Goal: Task Accomplishment & Management: Manage account settings

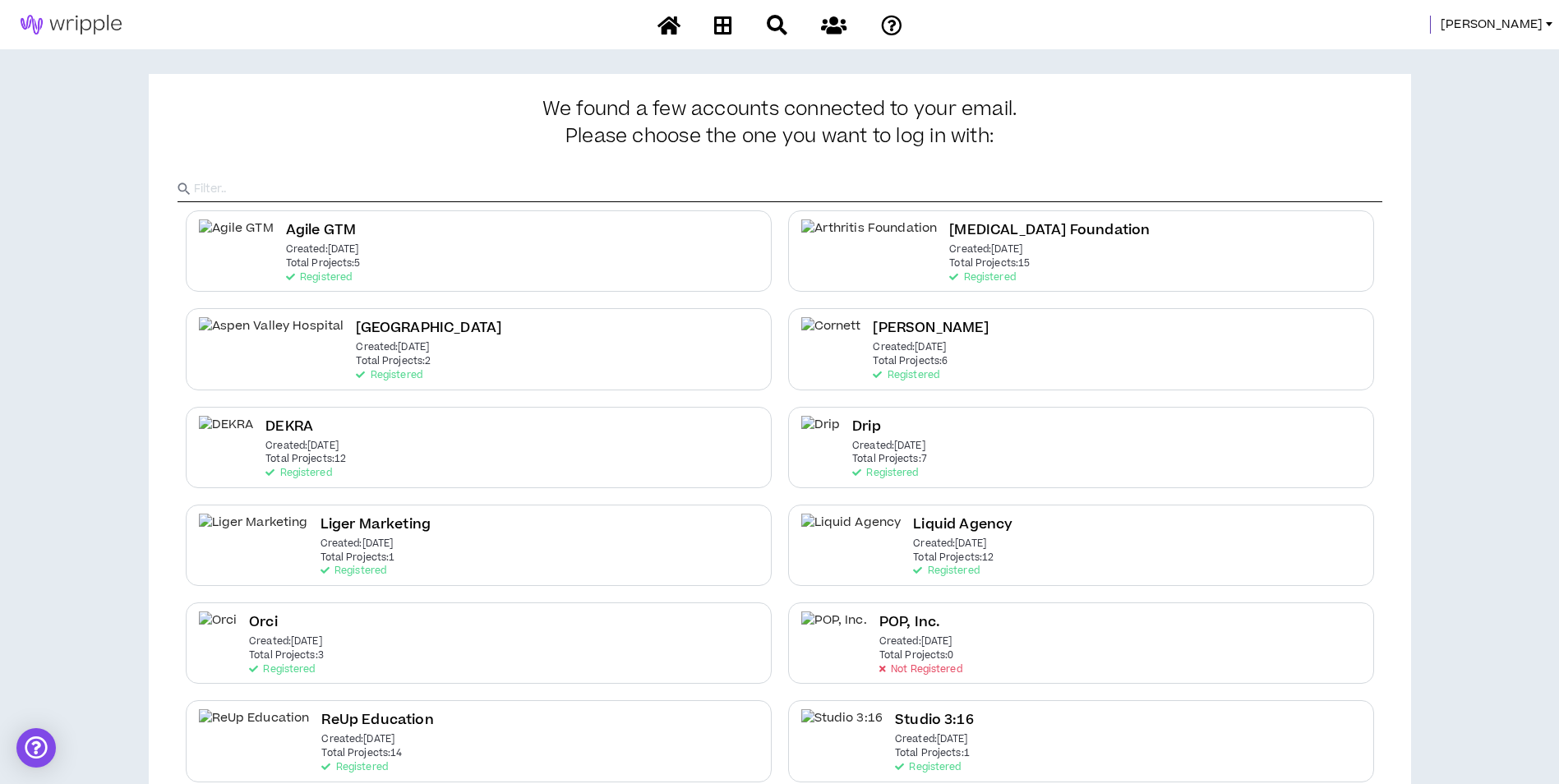
click at [1522, 30] on span "Mason" at bounding box center [1492, 25] width 102 height 18
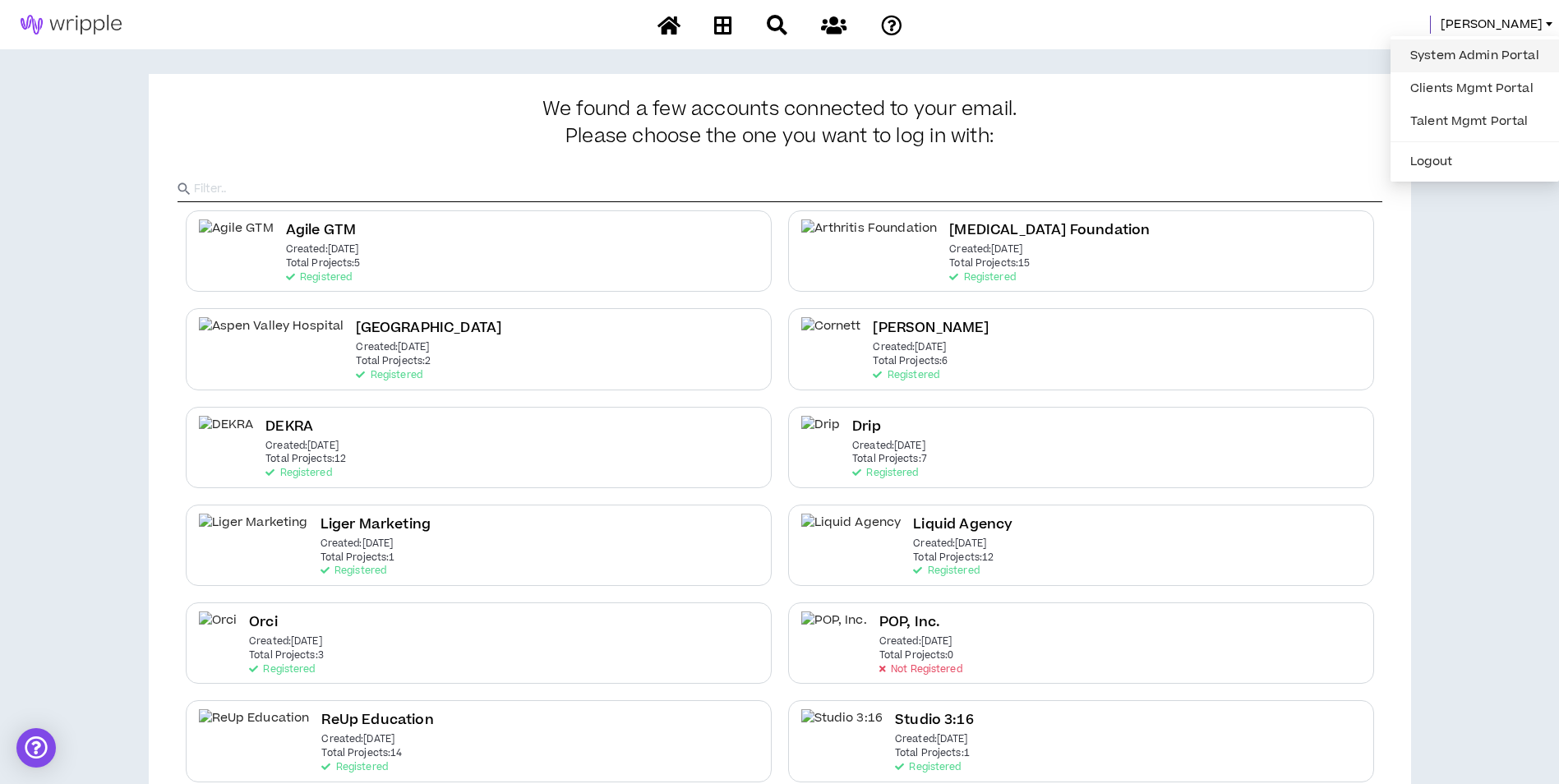
click at [1483, 52] on link "System Admin Portal" at bounding box center [1474, 56] width 149 height 25
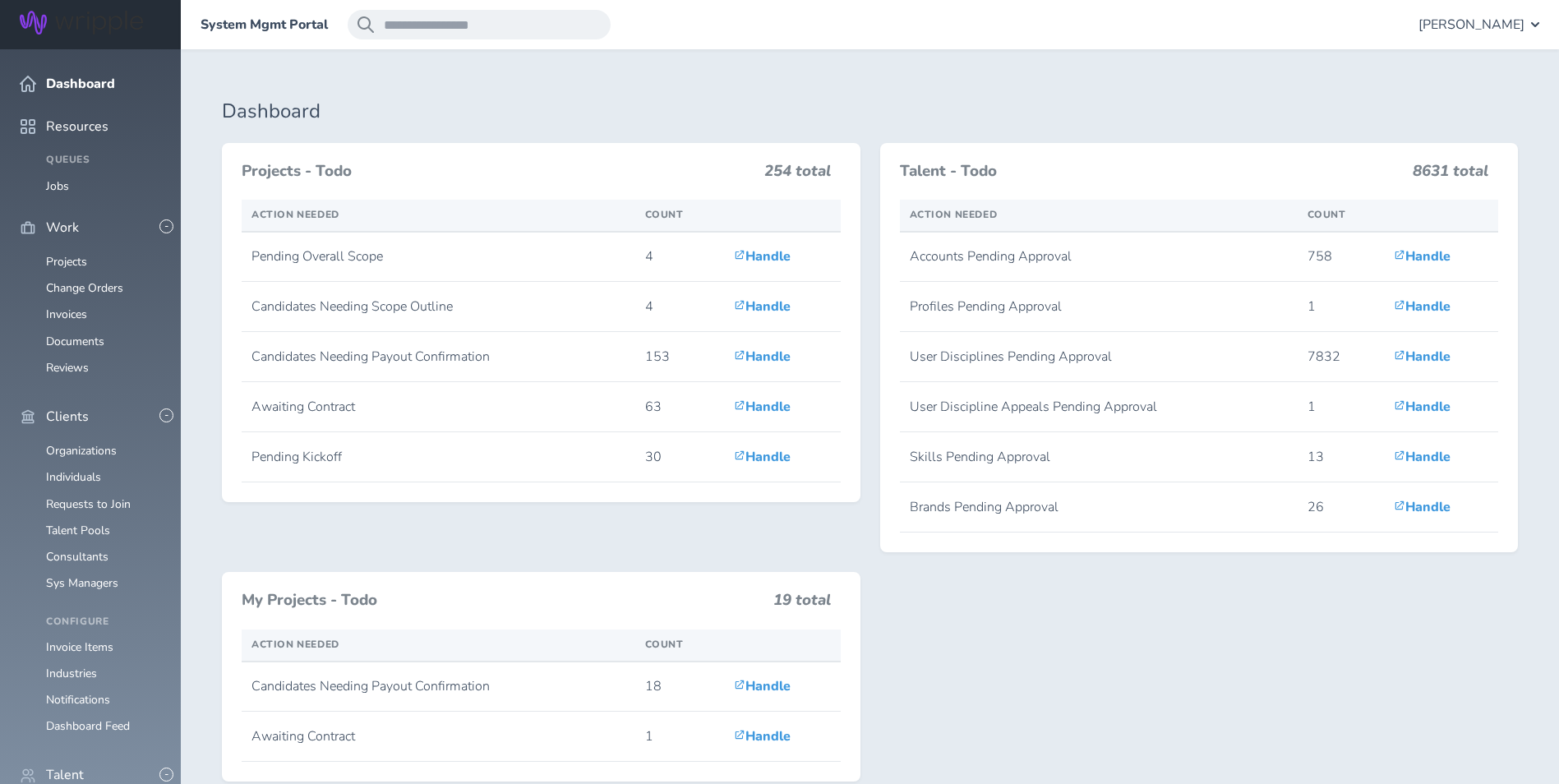
click at [96, 507] on ul "Organizations Individuals Requests to Join Talent Pools Consultants Sys Managers" at bounding box center [91, 517] width 141 height 145
click at [93, 549] on link "Consultants" at bounding box center [76, 556] width 62 height 16
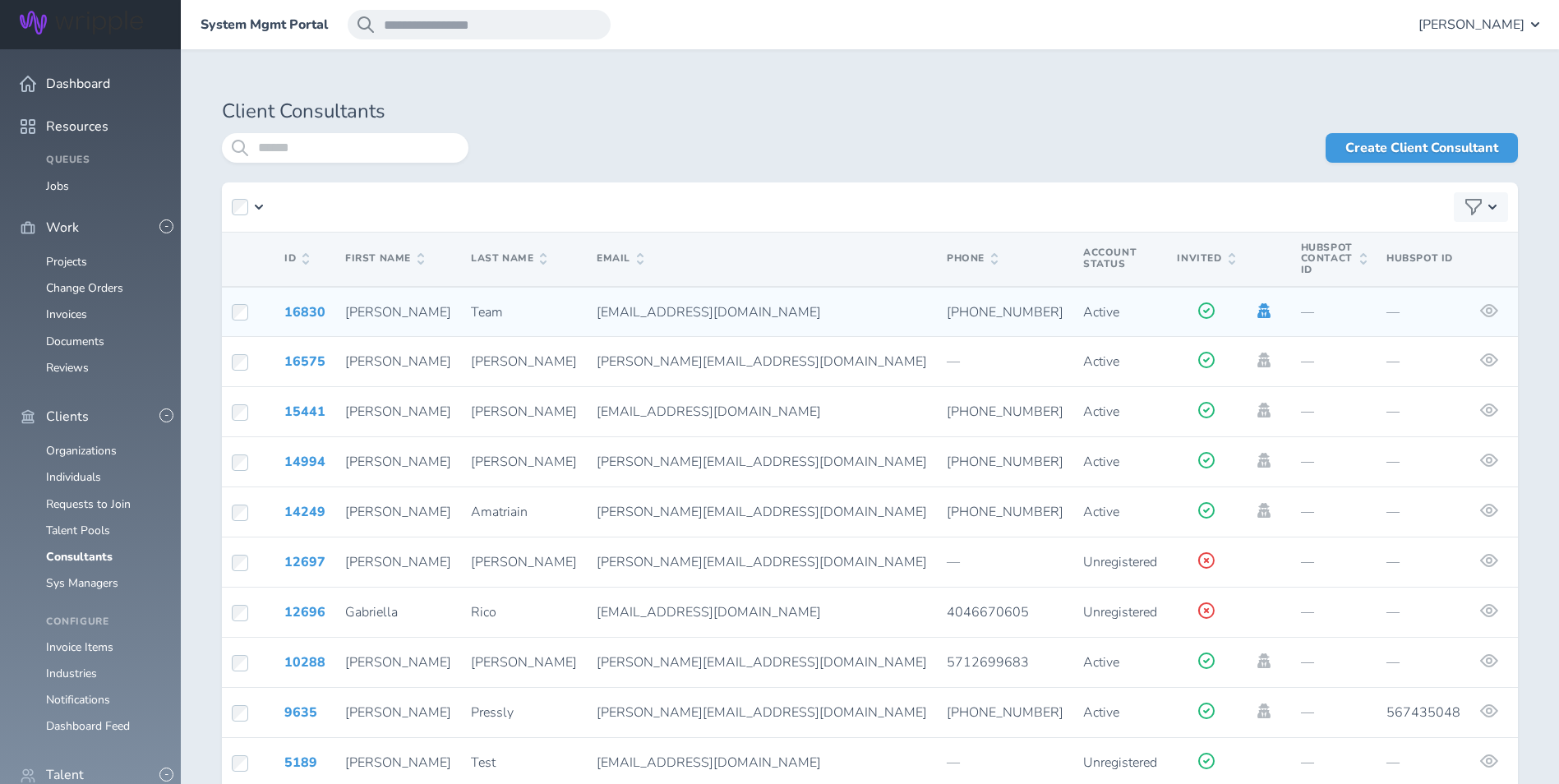
click at [1257, 303] on icon at bounding box center [1264, 311] width 13 height 15
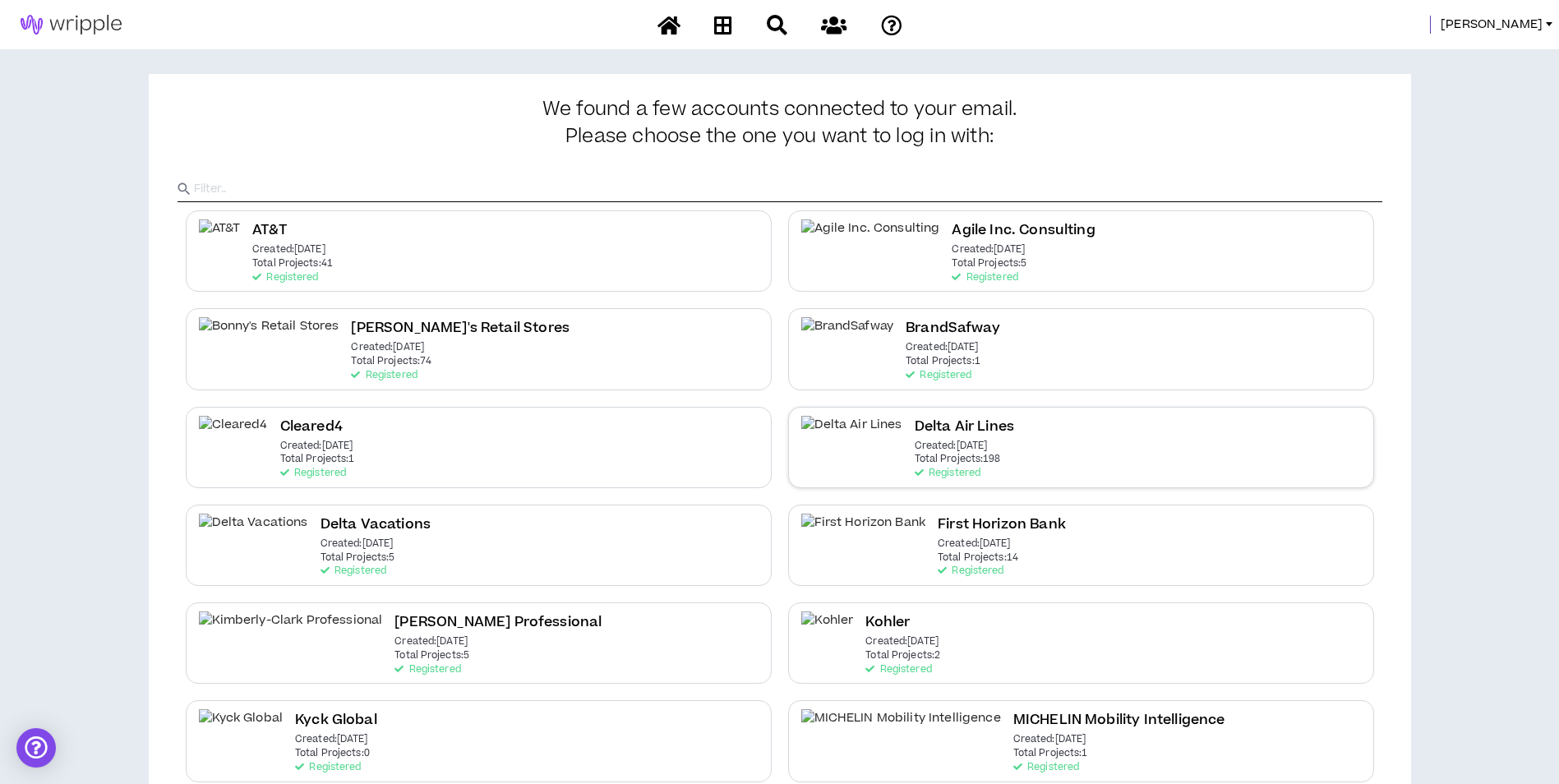
click at [1090, 463] on div "Delta Air Lines Created: [DATE] Total Projects: 198 Registered" at bounding box center [1081, 447] width 586 height 81
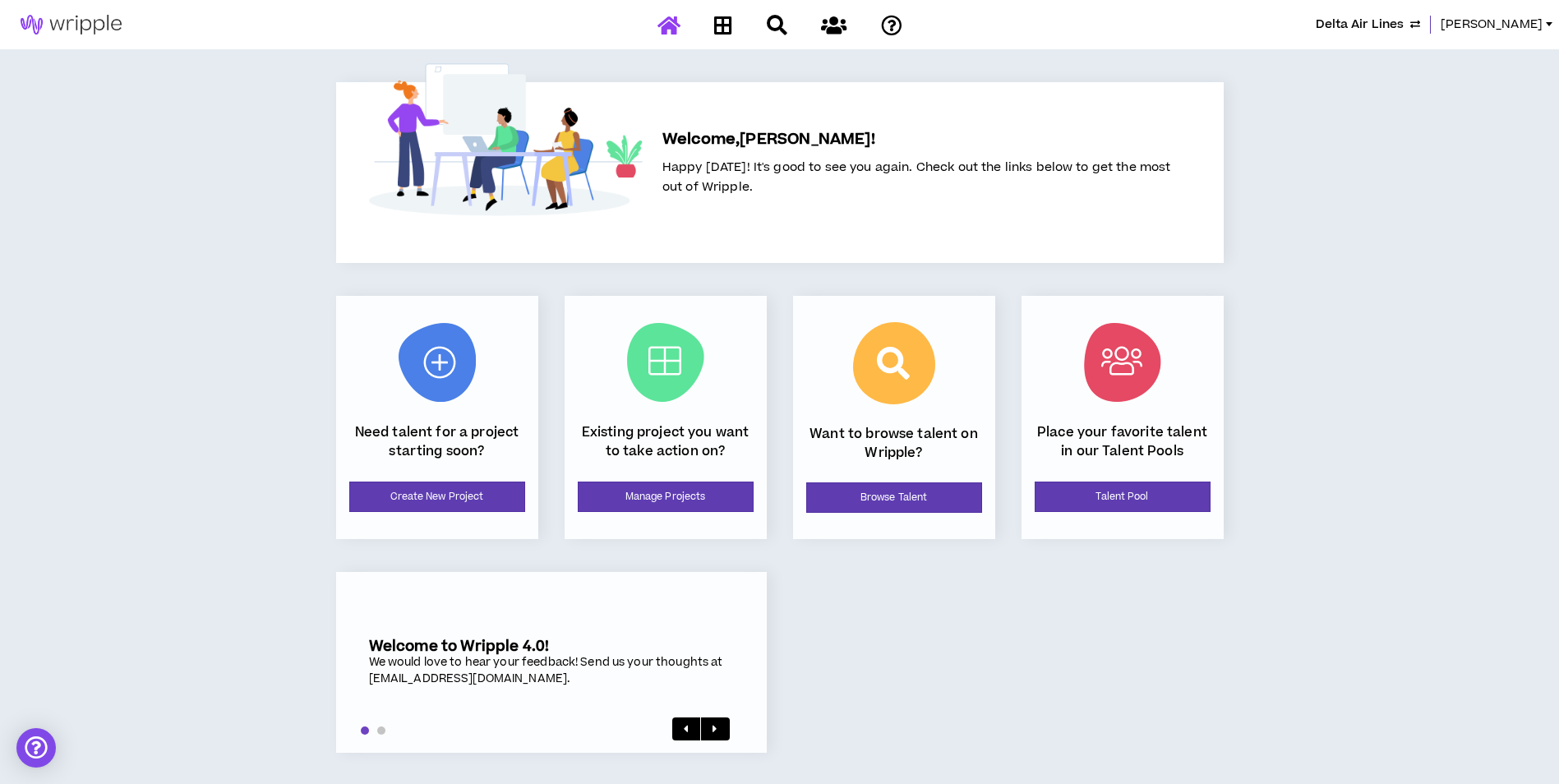
click at [709, 522] on div "Existing project you want to take action on? Manage Projects" at bounding box center [665, 417] width 202 height 244
click at [716, 510] on link "Manage Projects" at bounding box center [666, 496] width 176 height 31
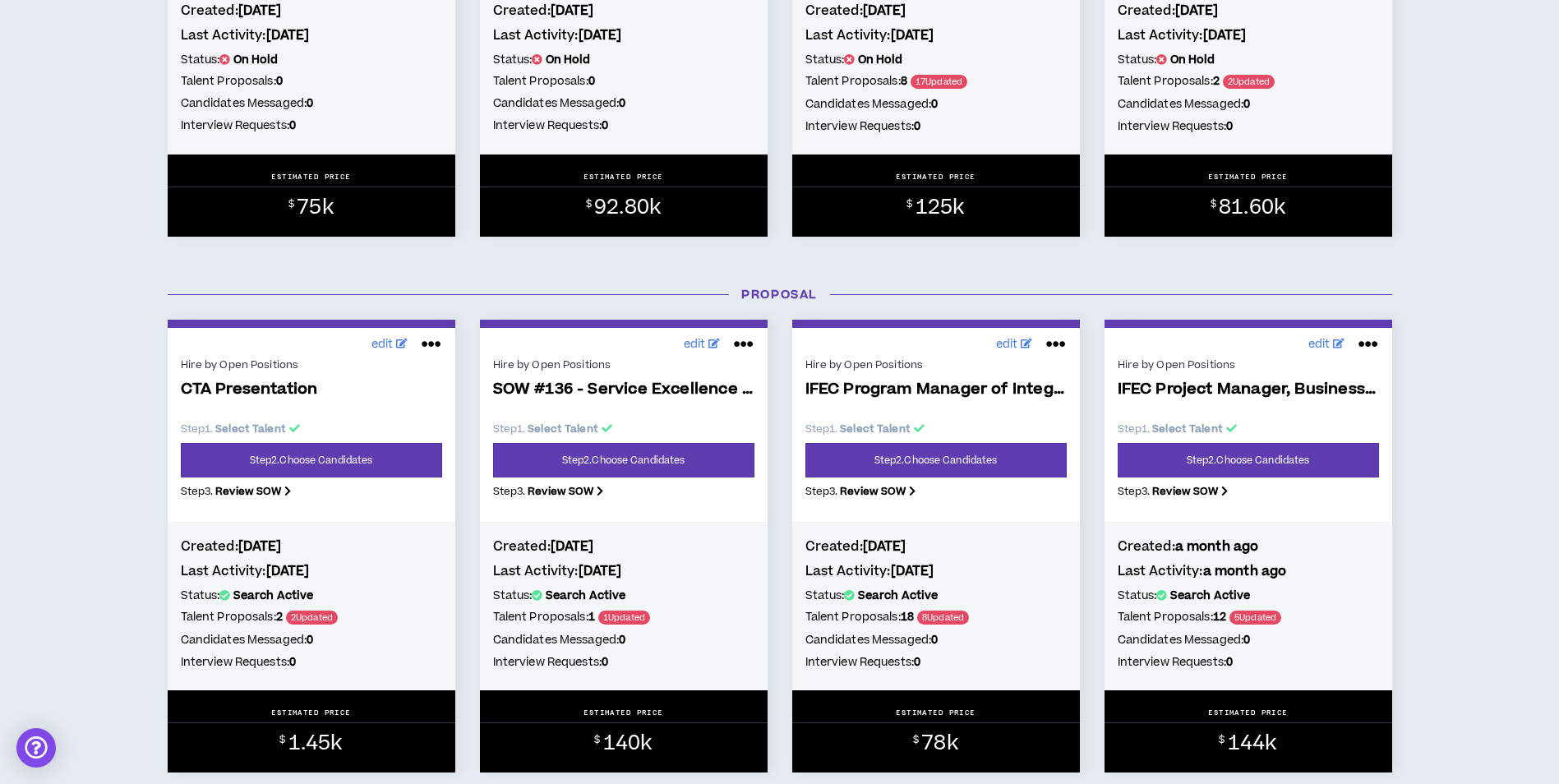
scroll to position [575, 0]
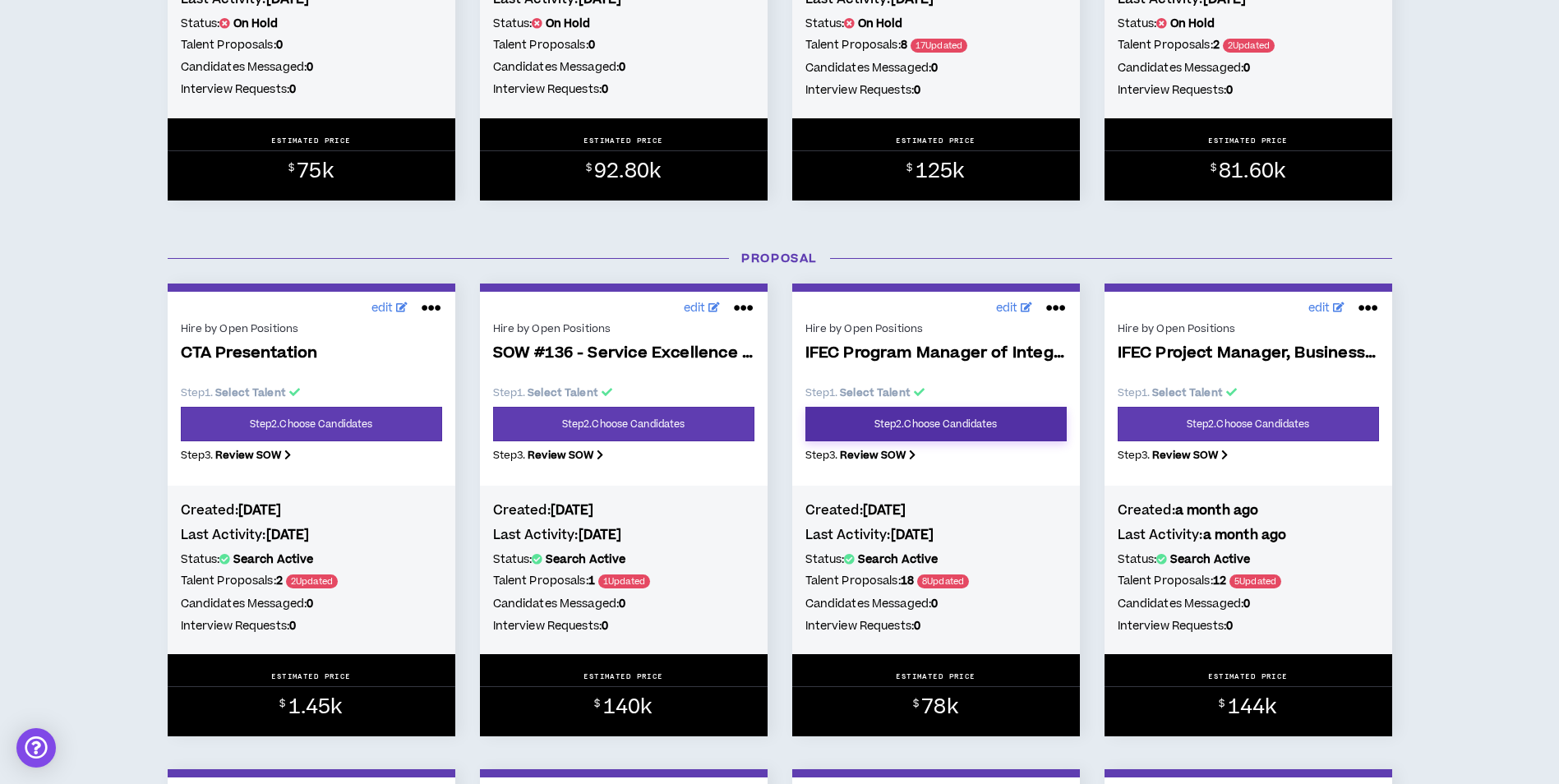
click at [977, 411] on link "Step 2 . Choose Candidates" at bounding box center [936, 424] width 261 height 35
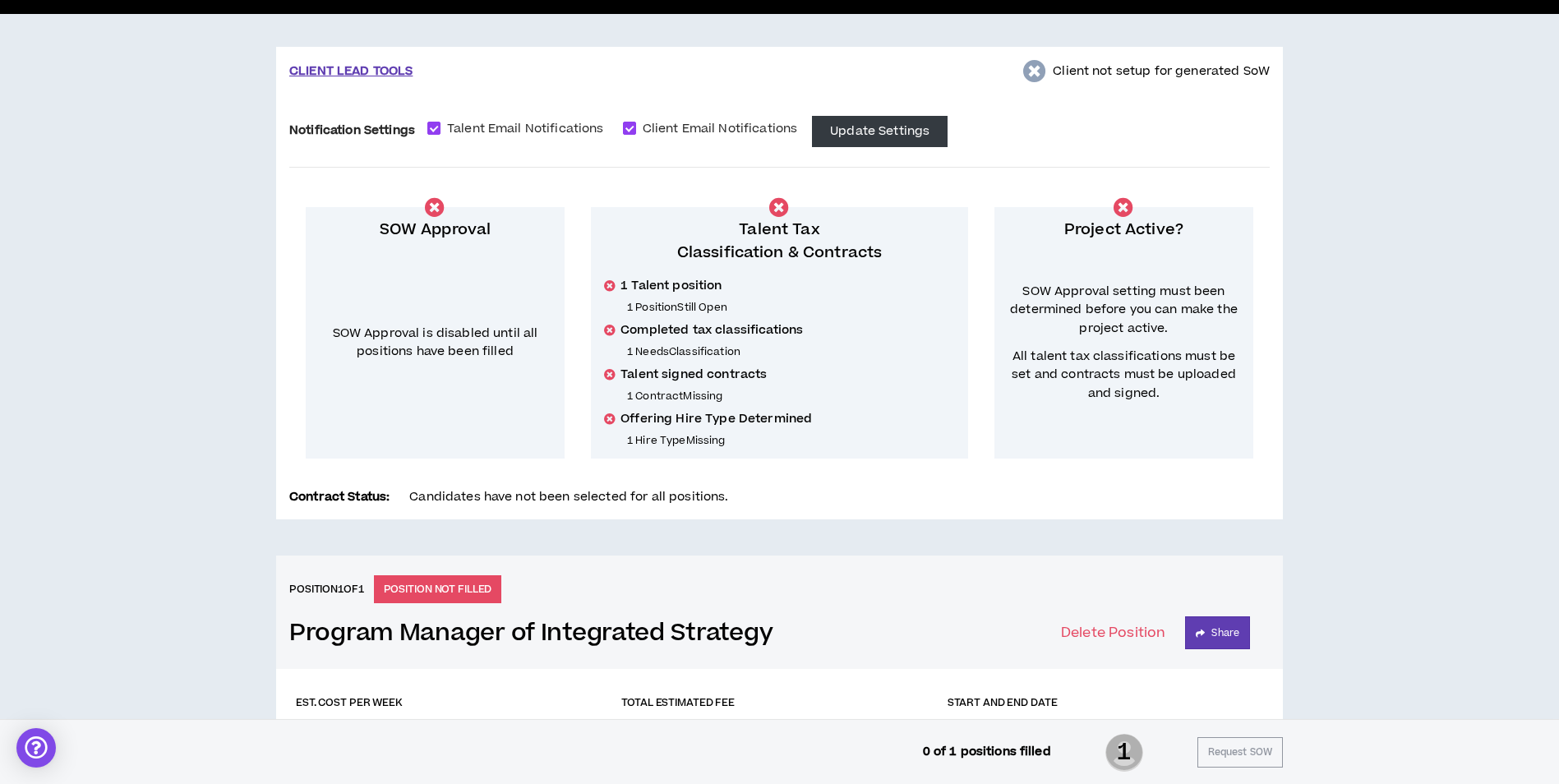
scroll to position [59, 0]
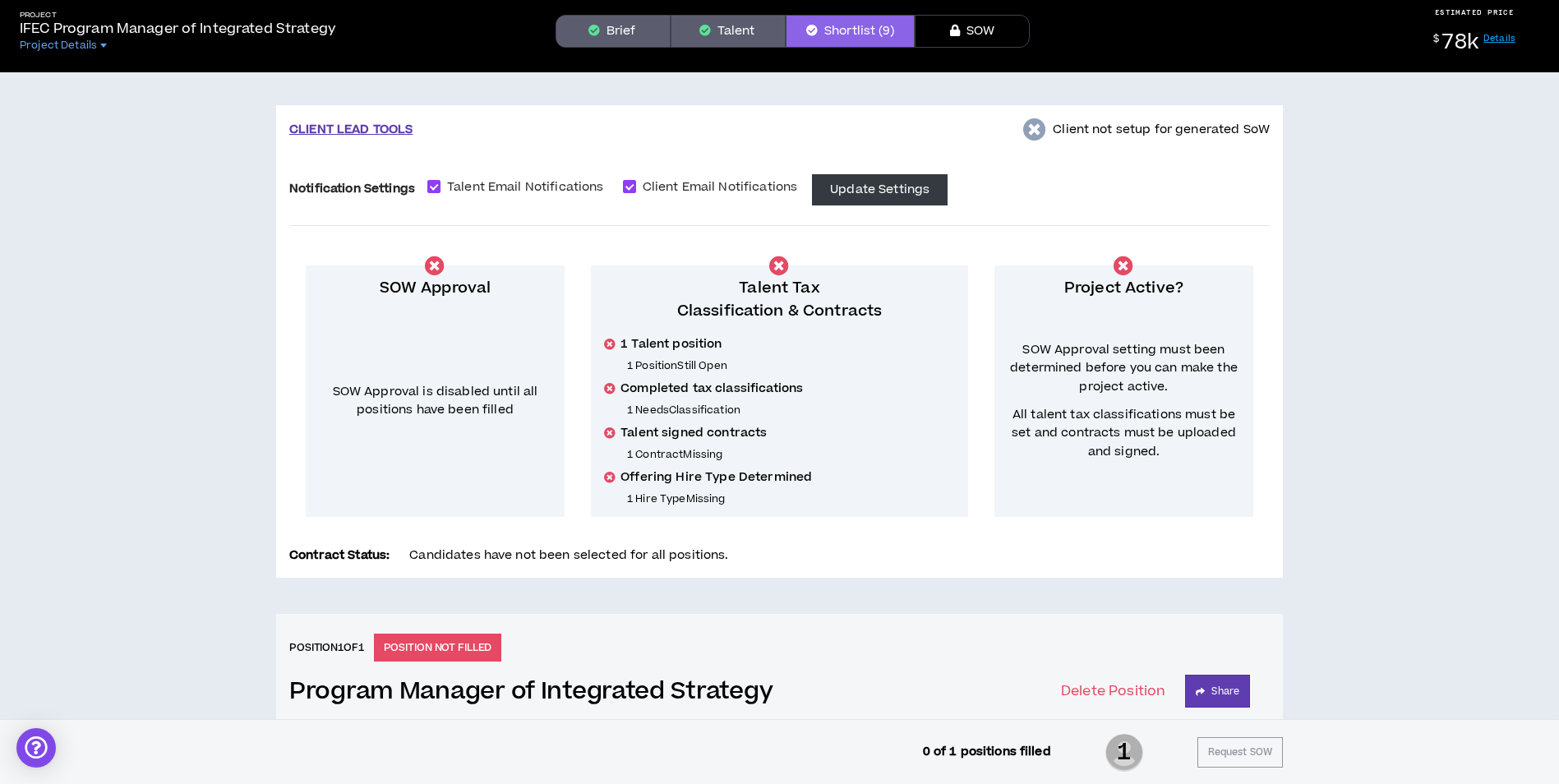
click at [638, 28] on button "Brief" at bounding box center [613, 32] width 115 height 33
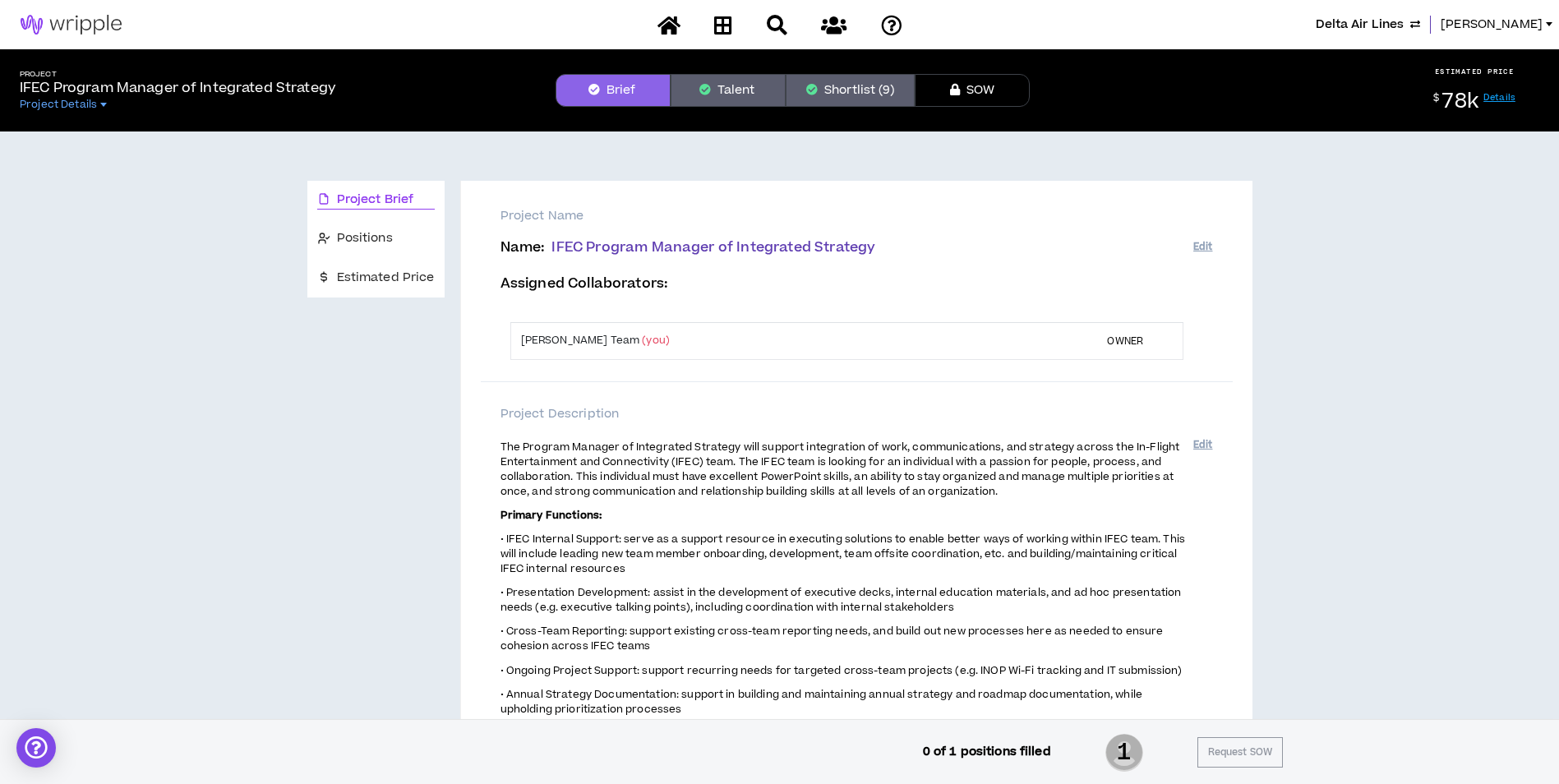
click at [743, 107] on div "Project IFEC Program Manager of Integrated Strategy Project Details Brief Talen…" at bounding box center [779, 90] width 1559 height 82
click at [751, 95] on button "Talent" at bounding box center [728, 91] width 115 height 33
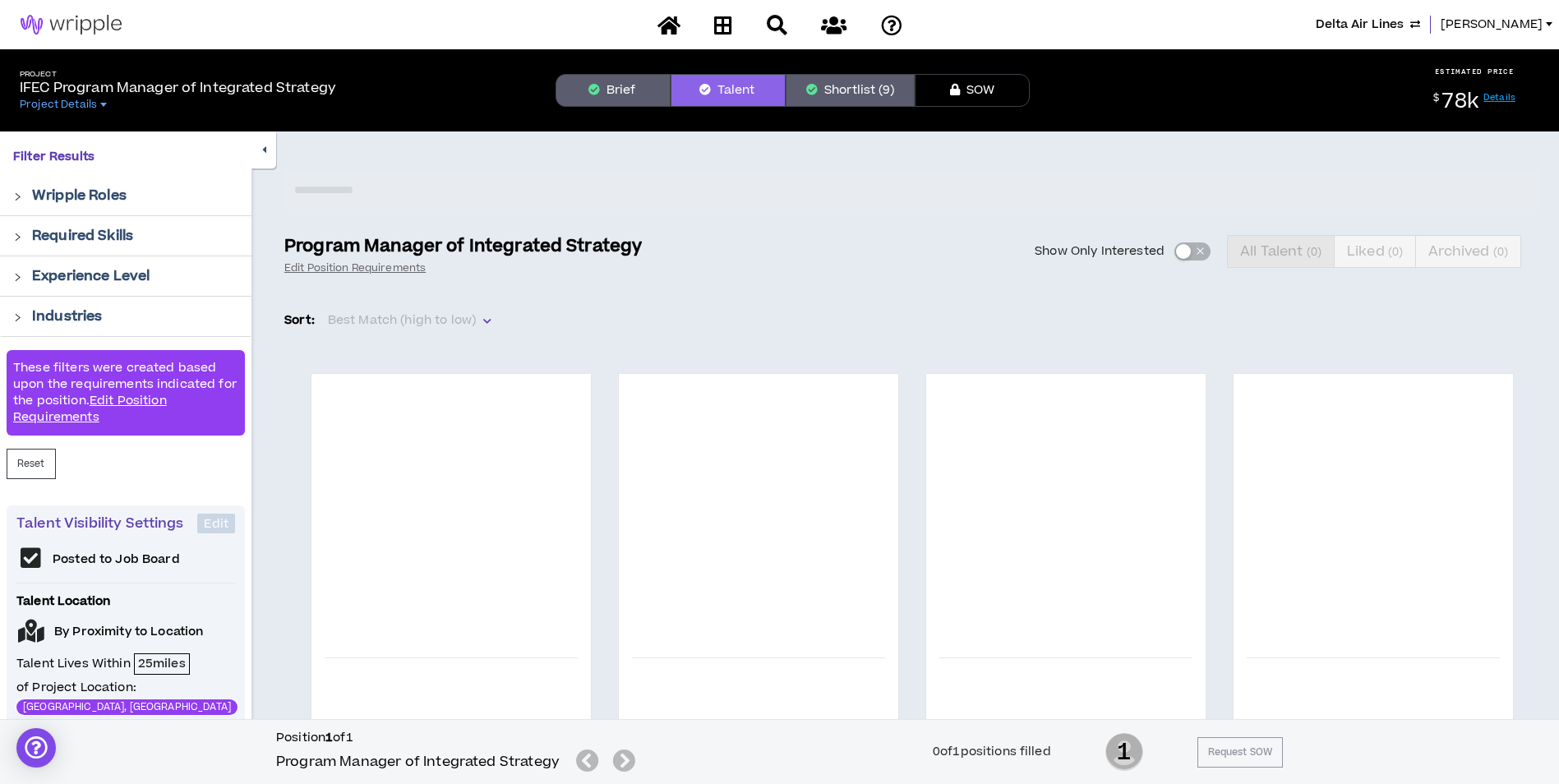
click at [634, 89] on button "Brief" at bounding box center [613, 91] width 115 height 33
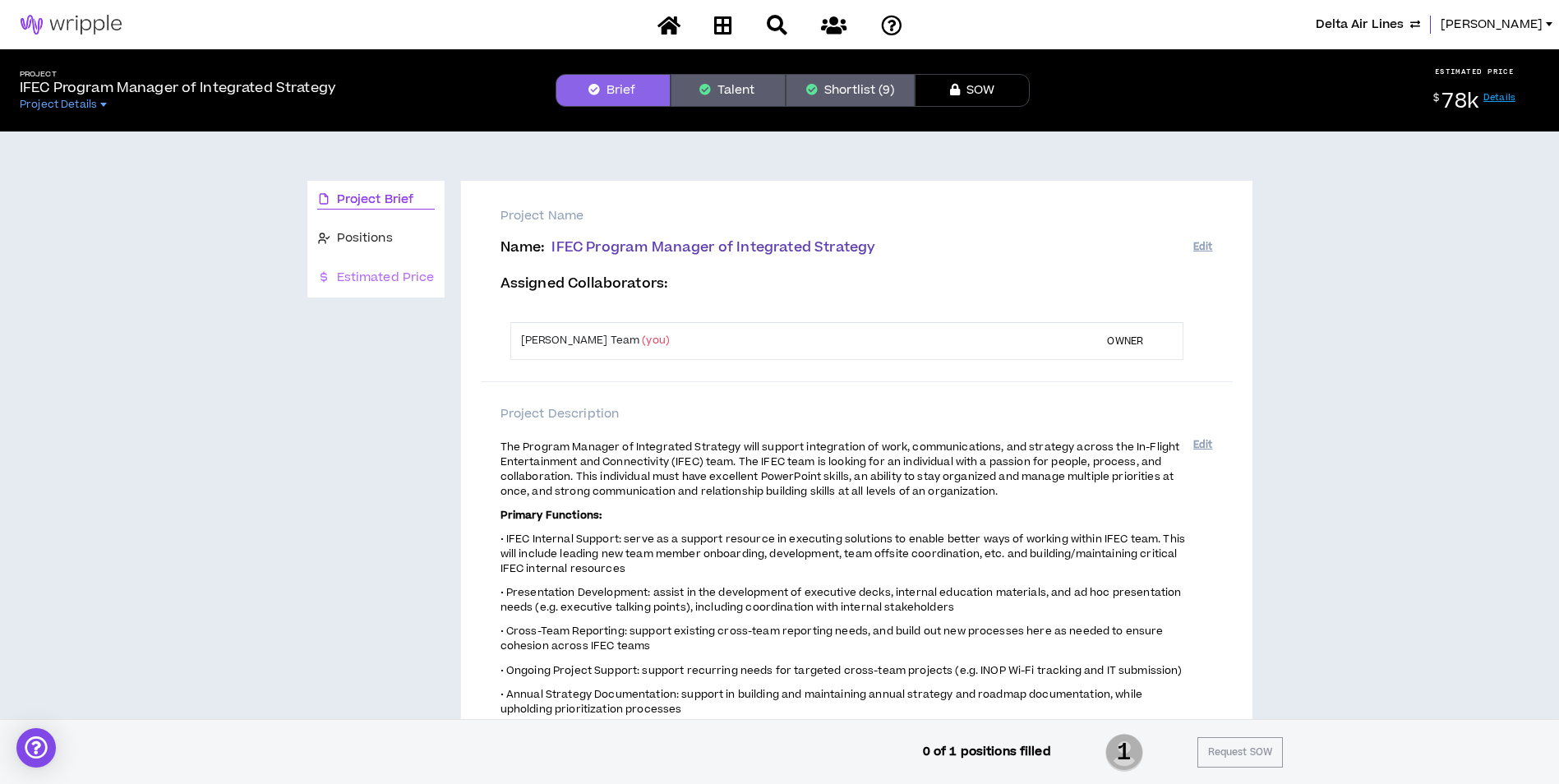
click at [314, 273] on div "Estimated Price" at bounding box center [376, 278] width 137 height 38
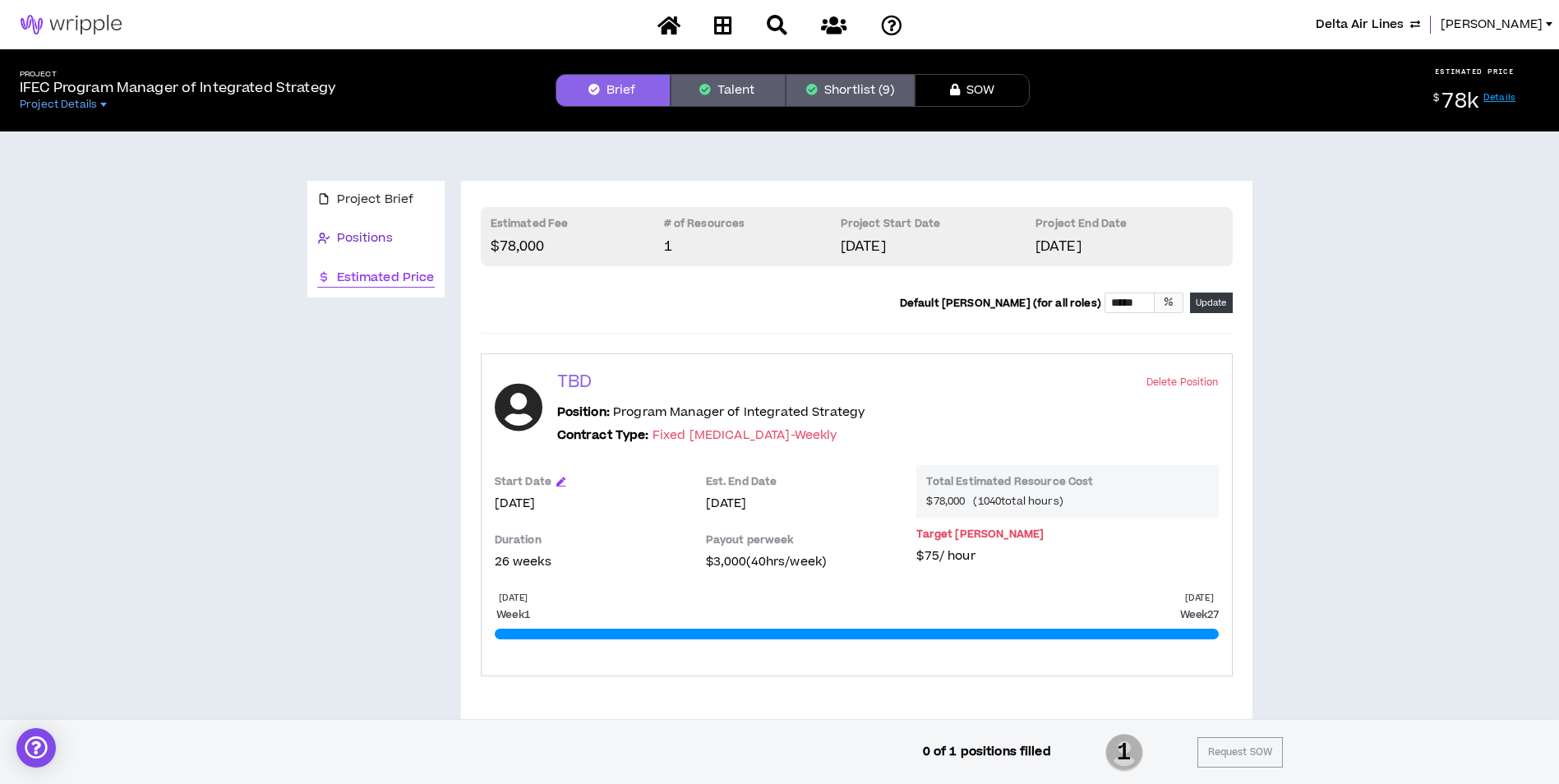
click at [401, 236] on div "Positions" at bounding box center [376, 239] width 117 height 18
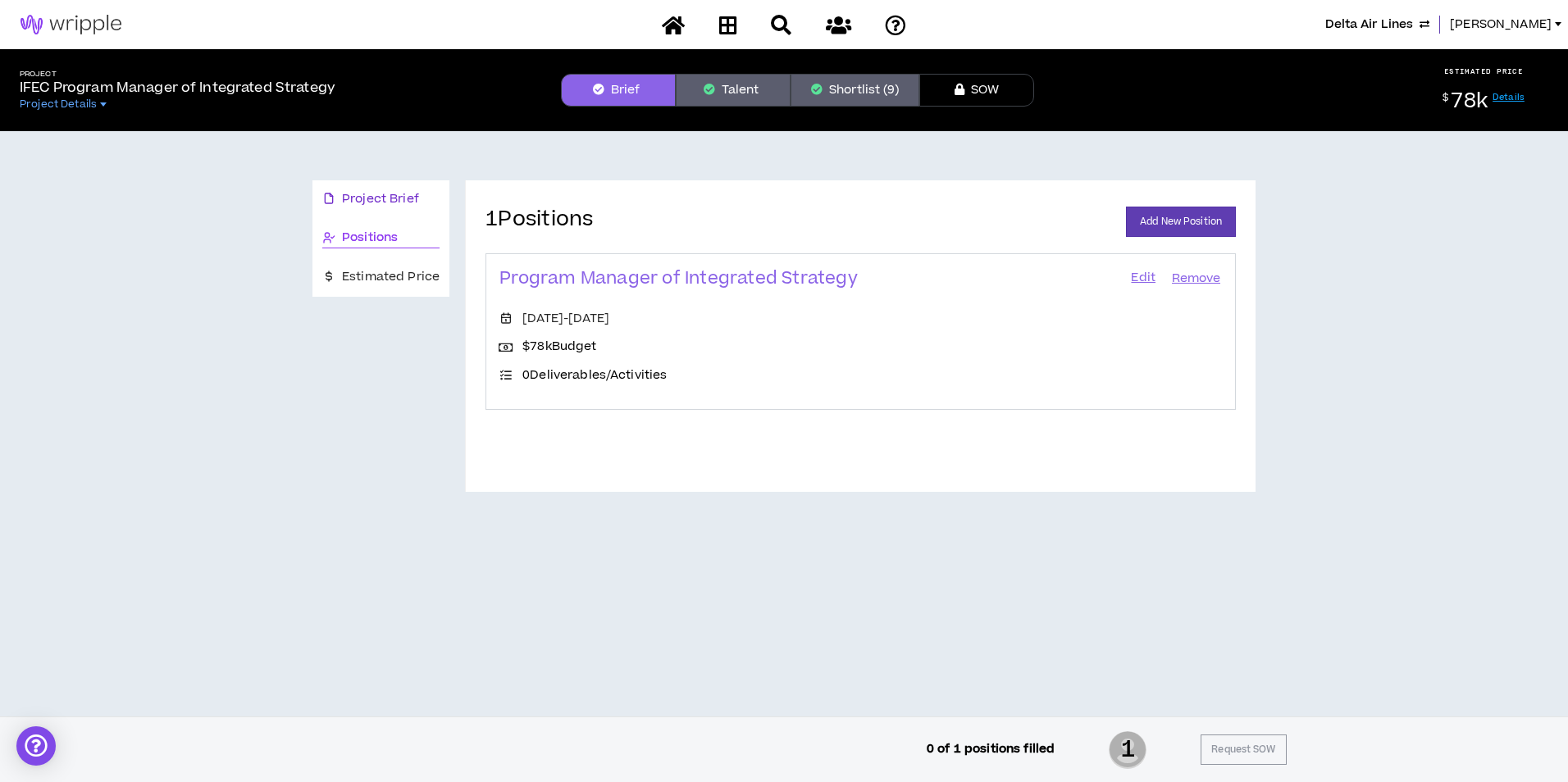
click at [400, 206] on span "Project Brief" at bounding box center [380, 199] width 77 height 18
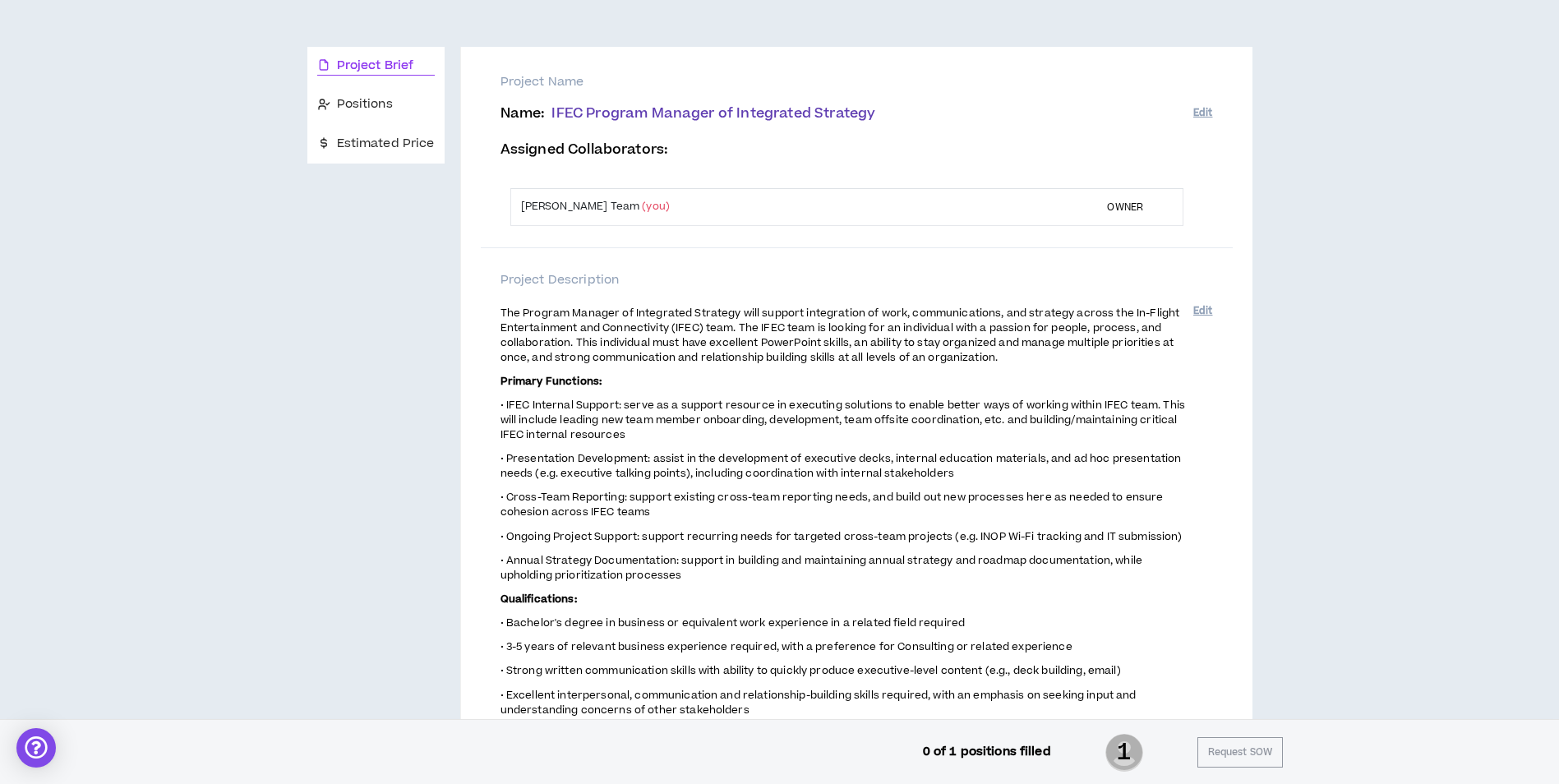
scroll to position [82, 0]
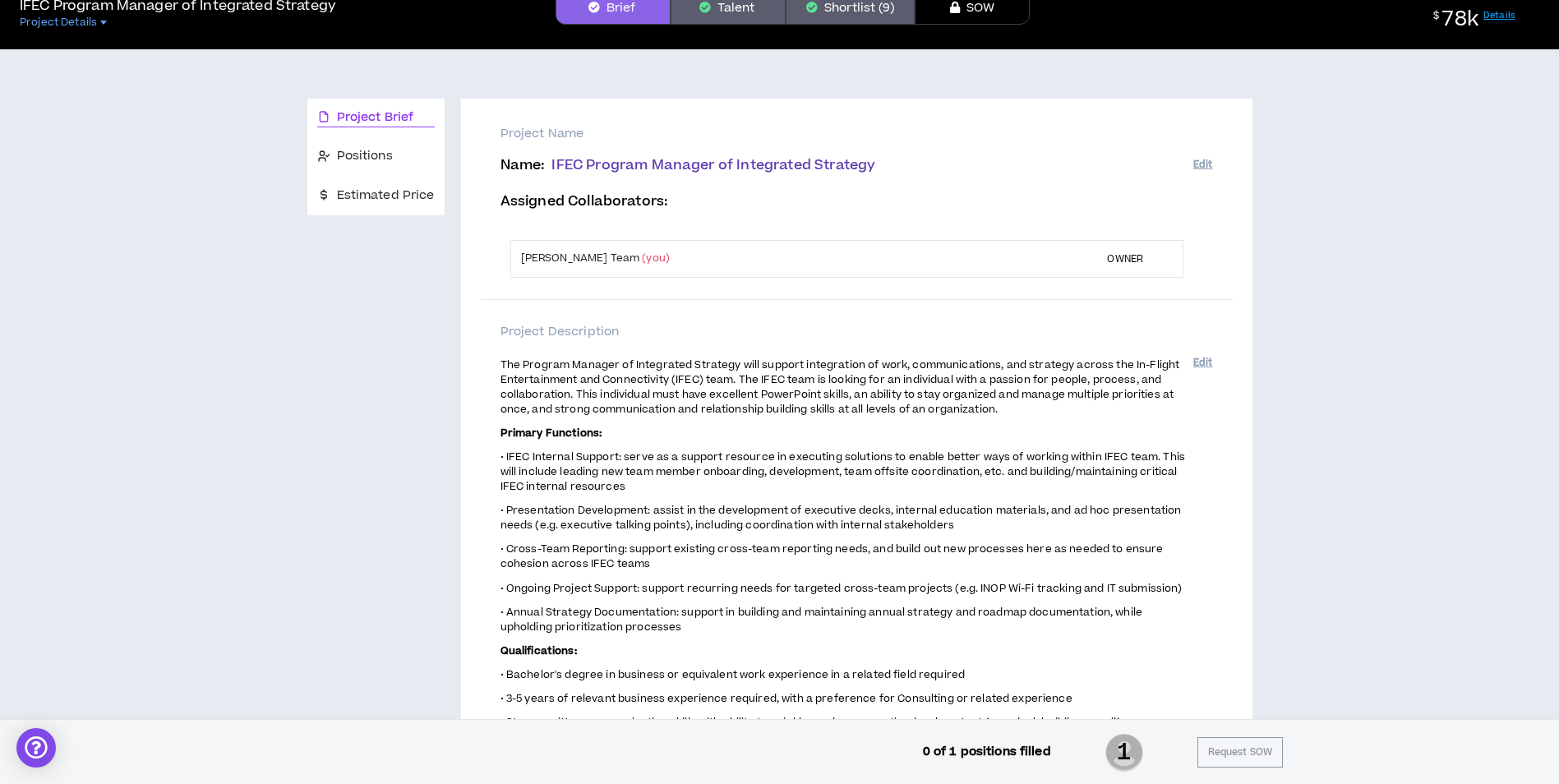
click at [732, 17] on button "Talent" at bounding box center [728, 8] width 115 height 33
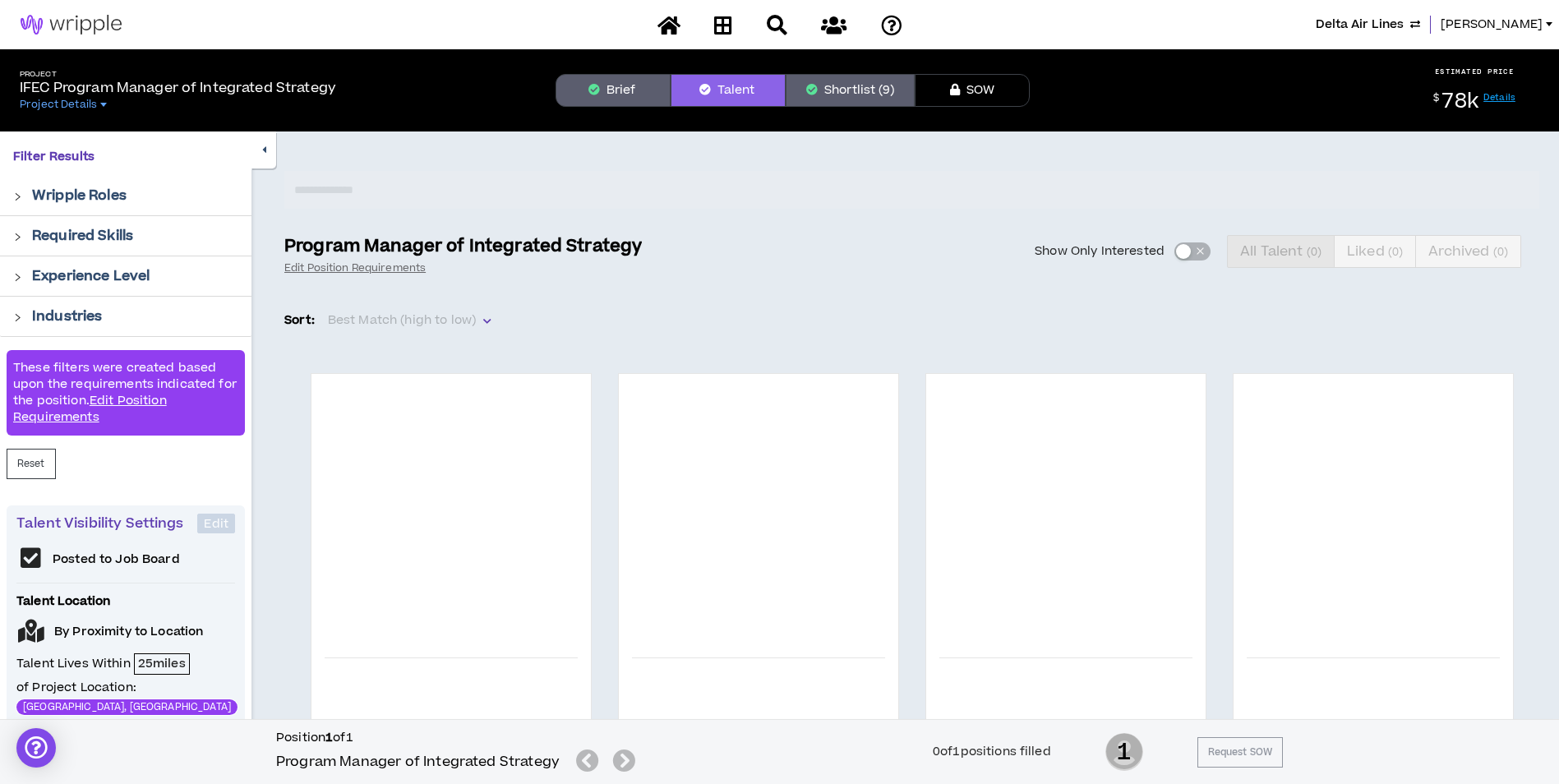
click at [615, 81] on button "Brief" at bounding box center [613, 91] width 115 height 33
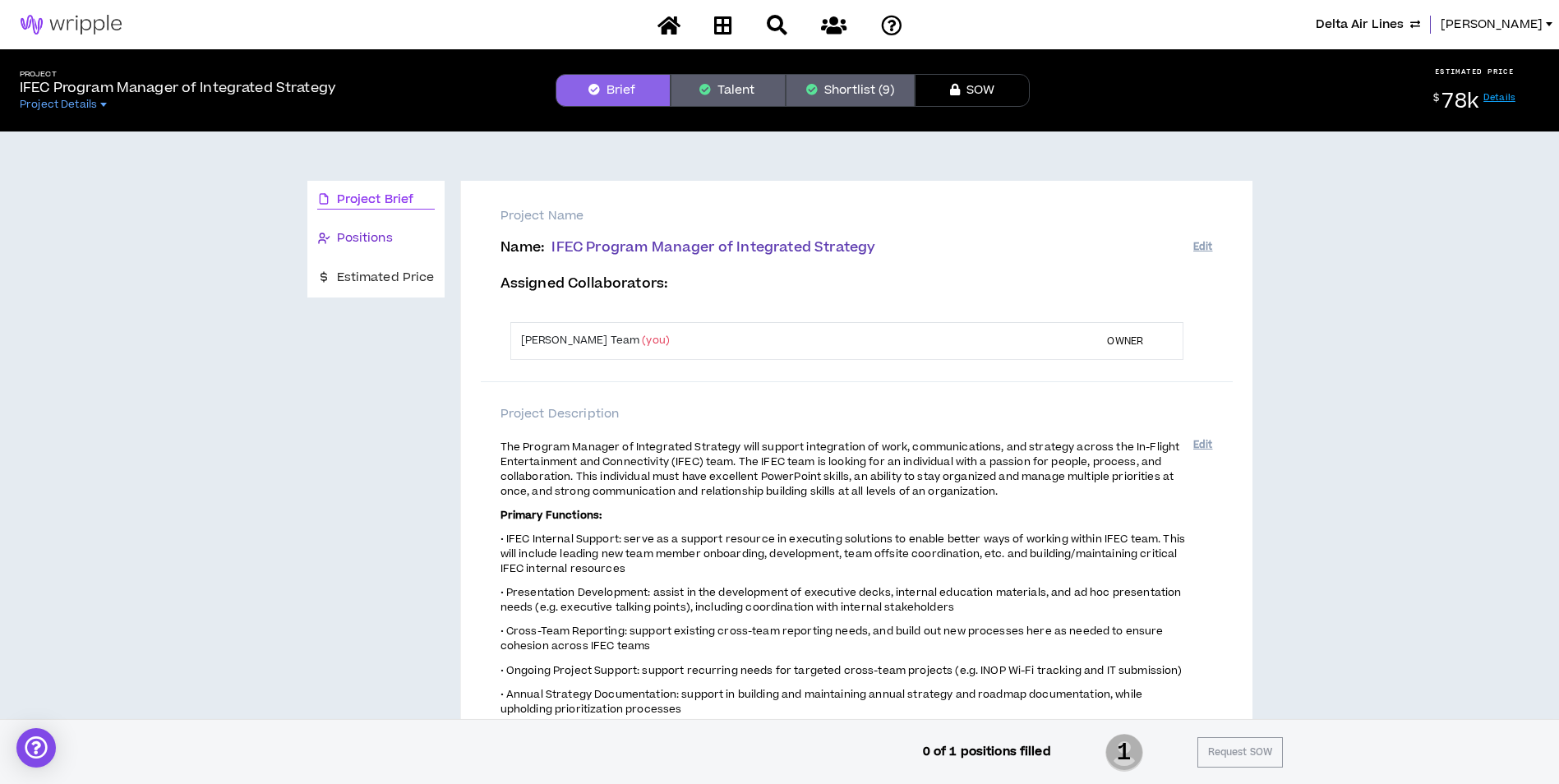
click at [381, 233] on span "Positions" at bounding box center [364, 239] width 56 height 18
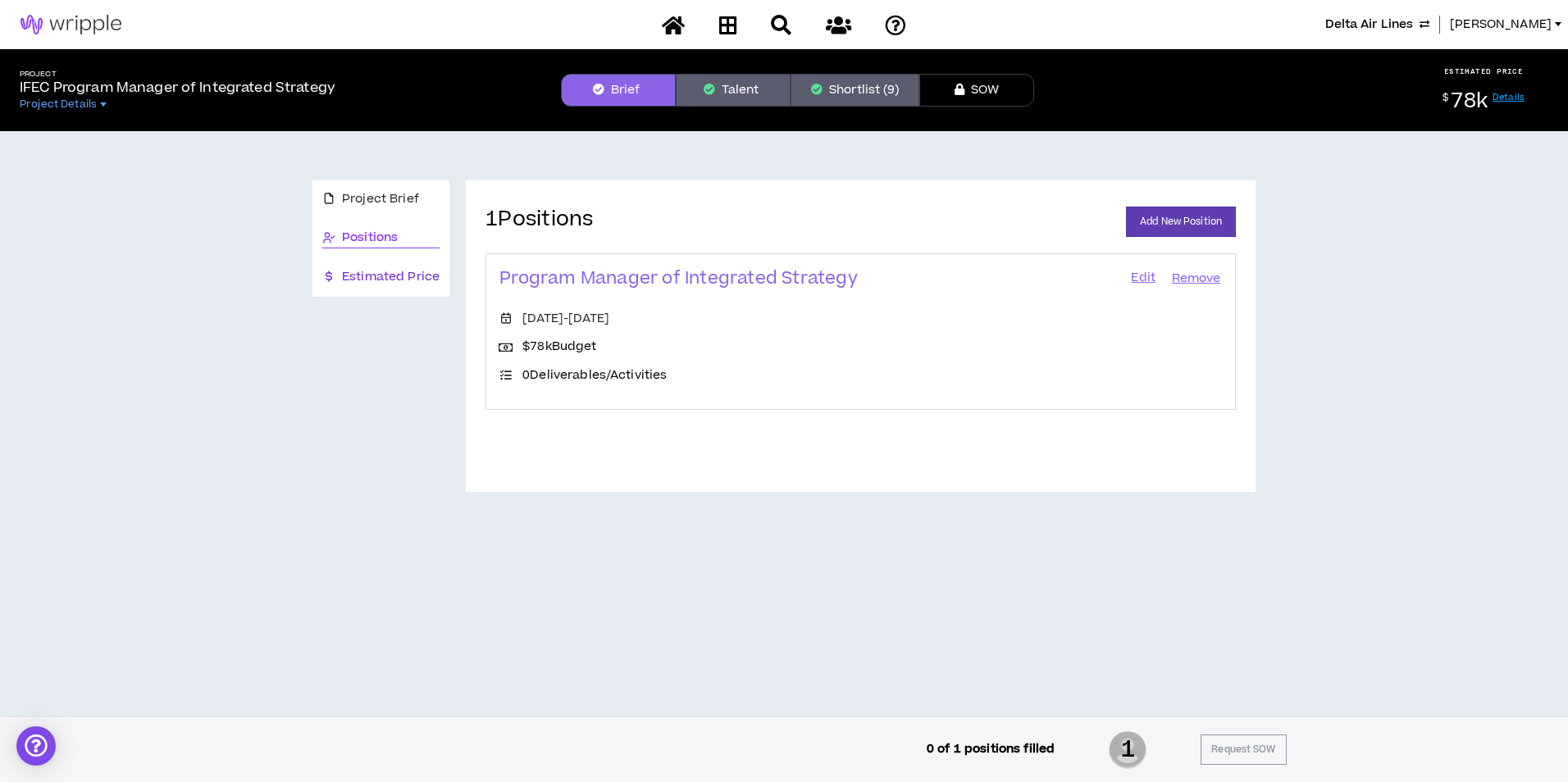
click at [378, 279] on span "Estimated Price" at bounding box center [391, 277] width 98 height 18
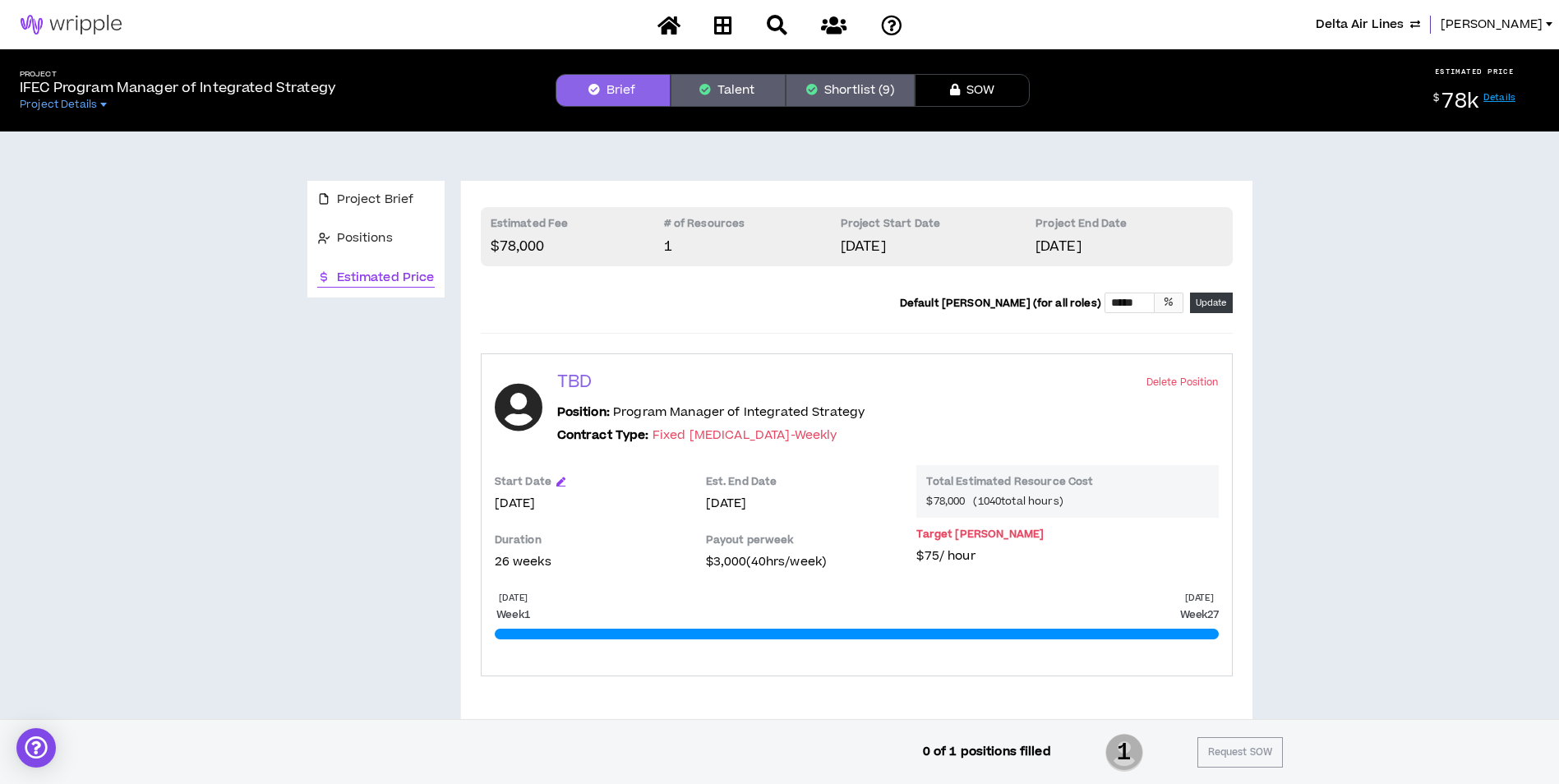
click at [755, 91] on button "Talent" at bounding box center [728, 91] width 115 height 33
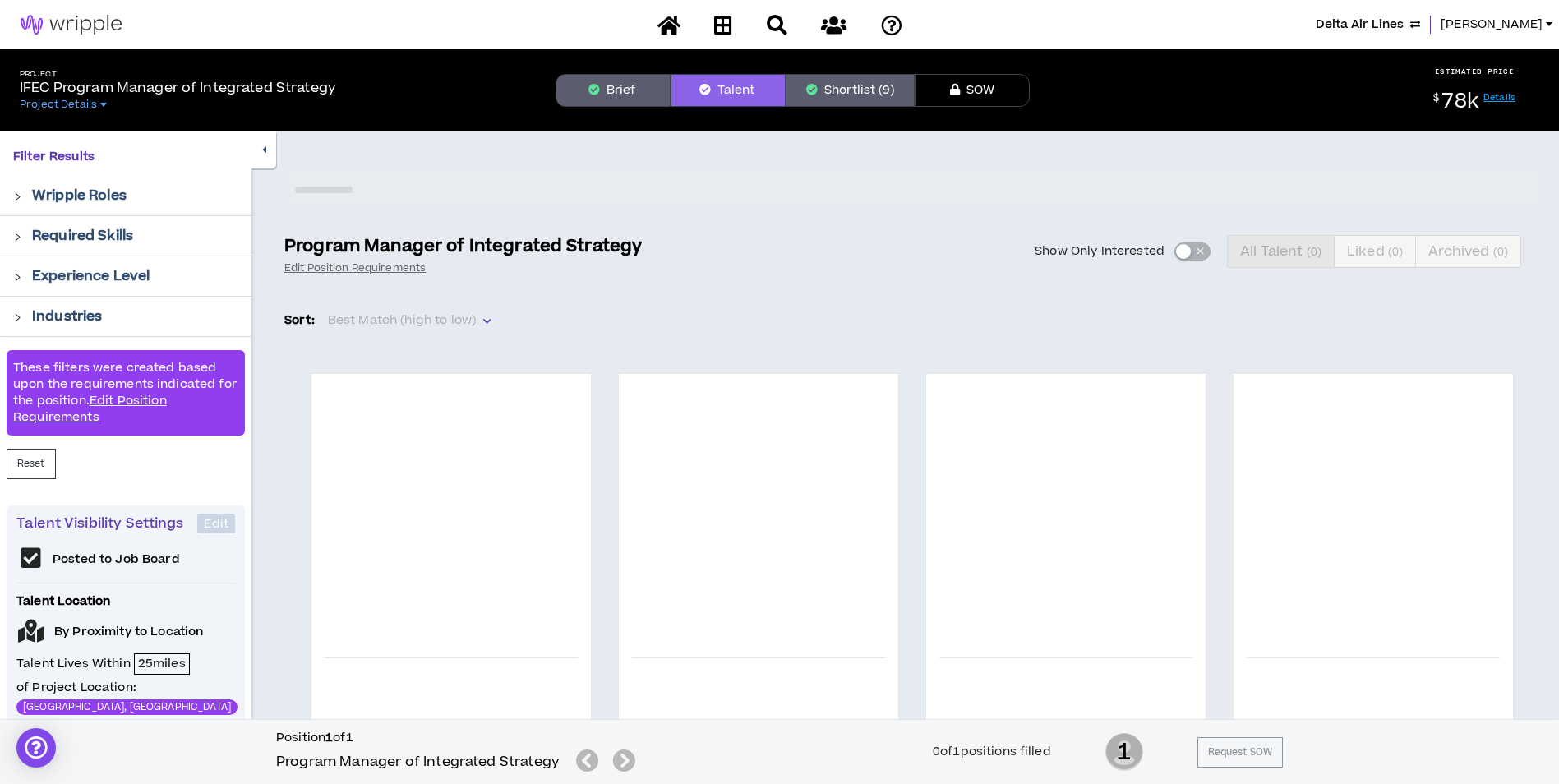
click at [630, 79] on button "Brief" at bounding box center [613, 91] width 115 height 33
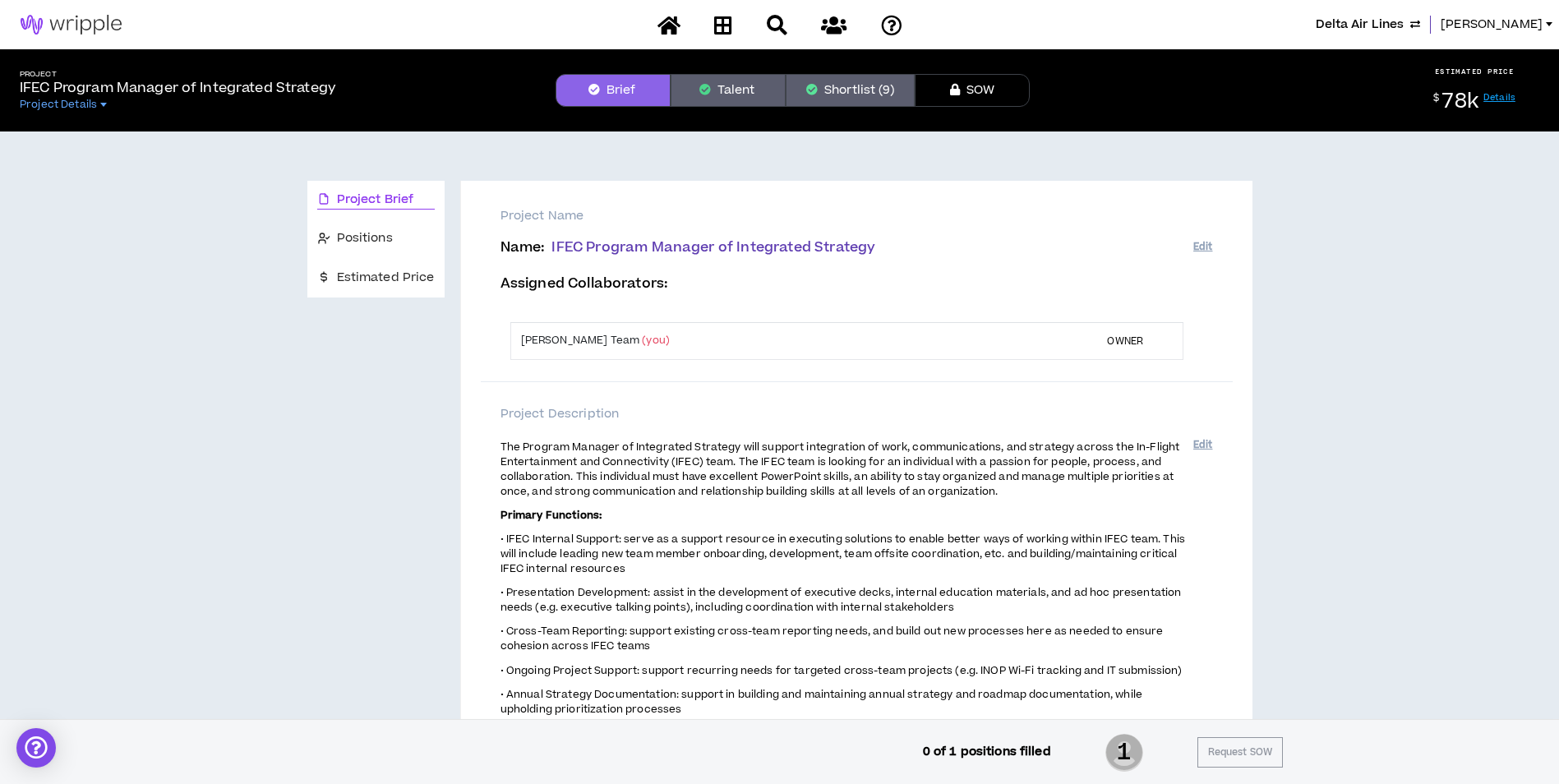
click at [705, 89] on icon "button" at bounding box center [705, 90] width 12 height 12
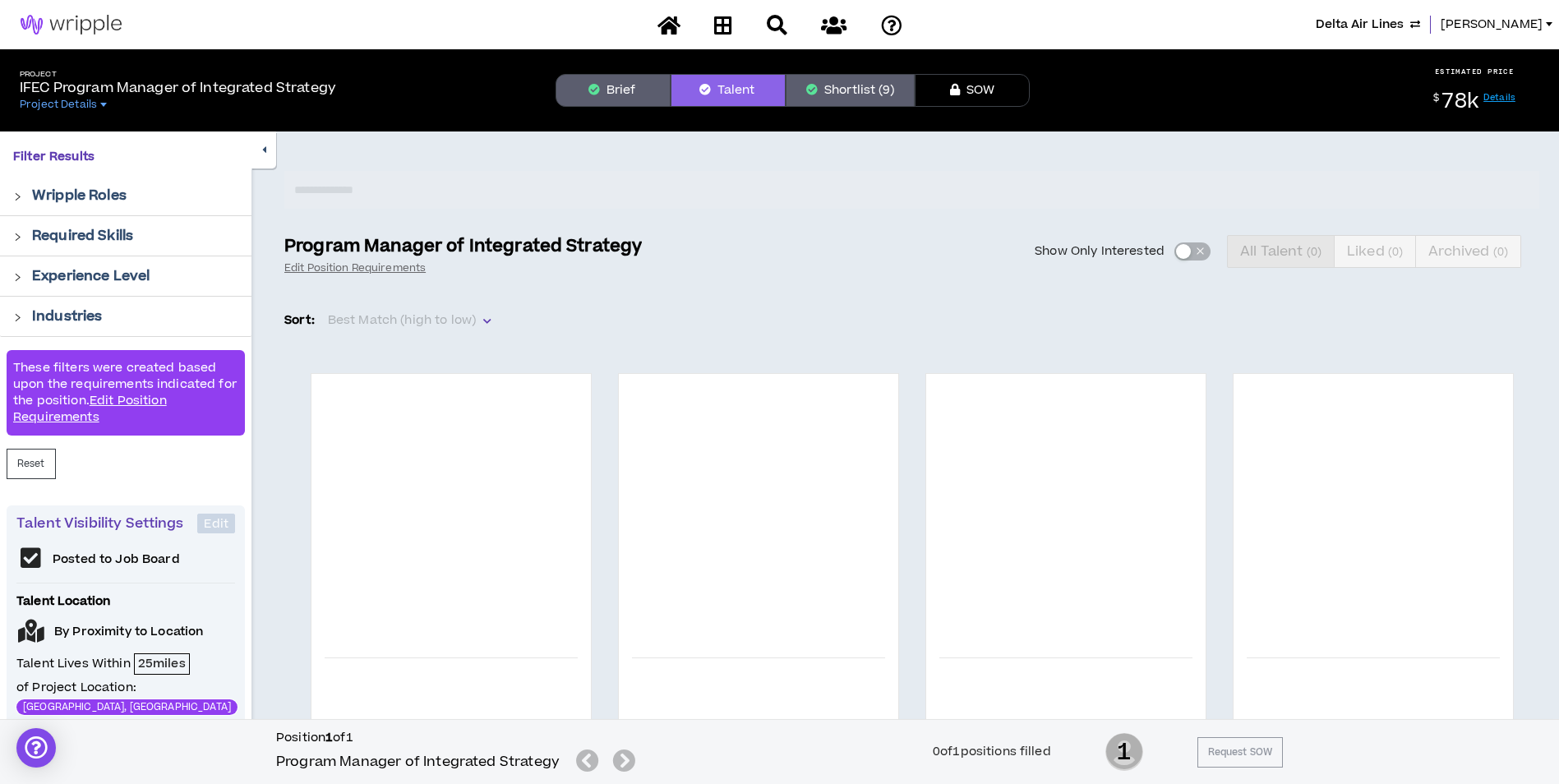
click at [808, 96] on button "Shortlist (9)" at bounding box center [850, 91] width 129 height 33
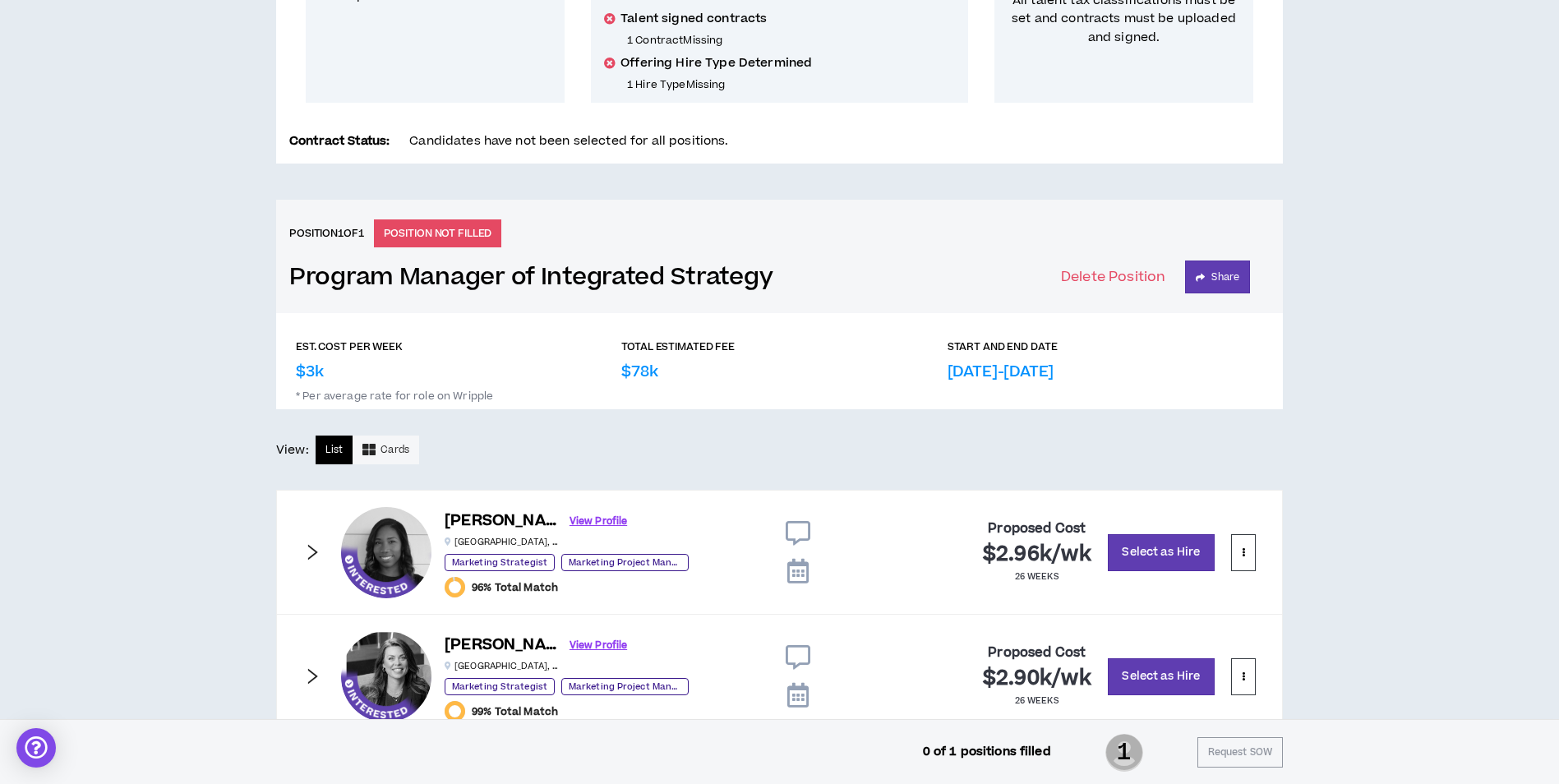
scroll to position [942, 0]
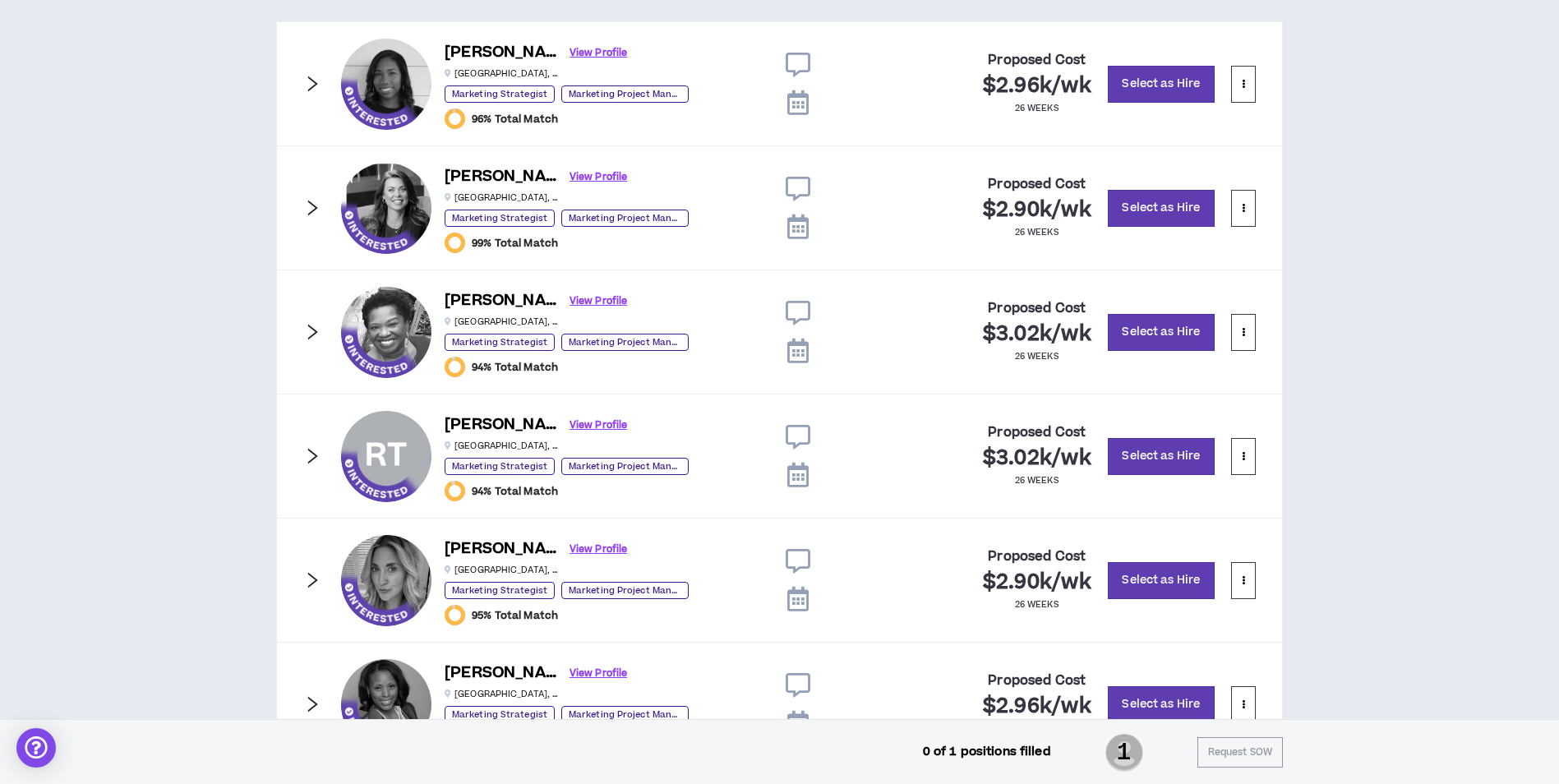
click at [312, 451] on icon "right" at bounding box center [313, 456] width 10 height 16
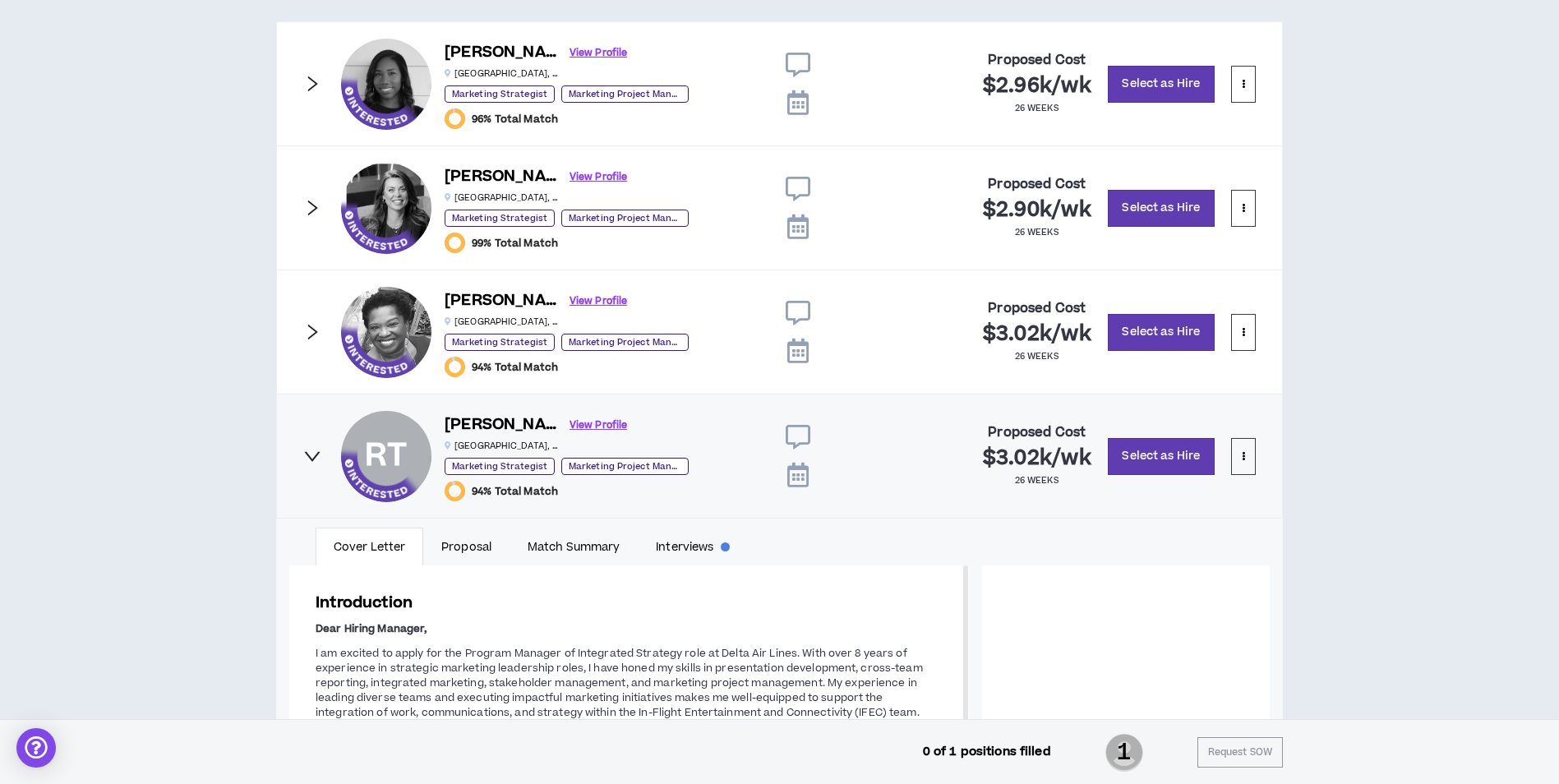
scroll to position [73, 0]
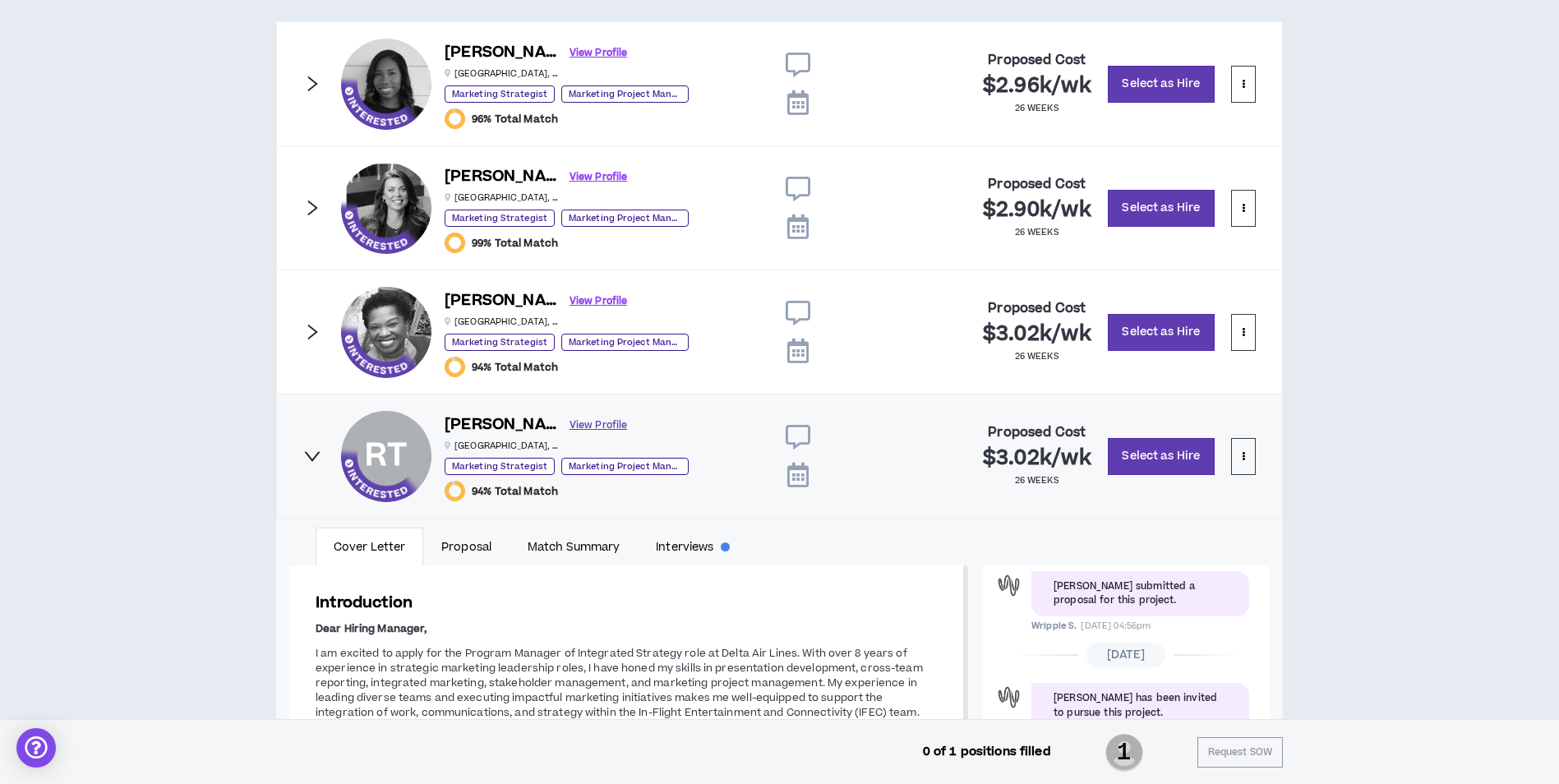
click at [570, 421] on link "View Profile" at bounding box center [598, 425] width 57 height 29
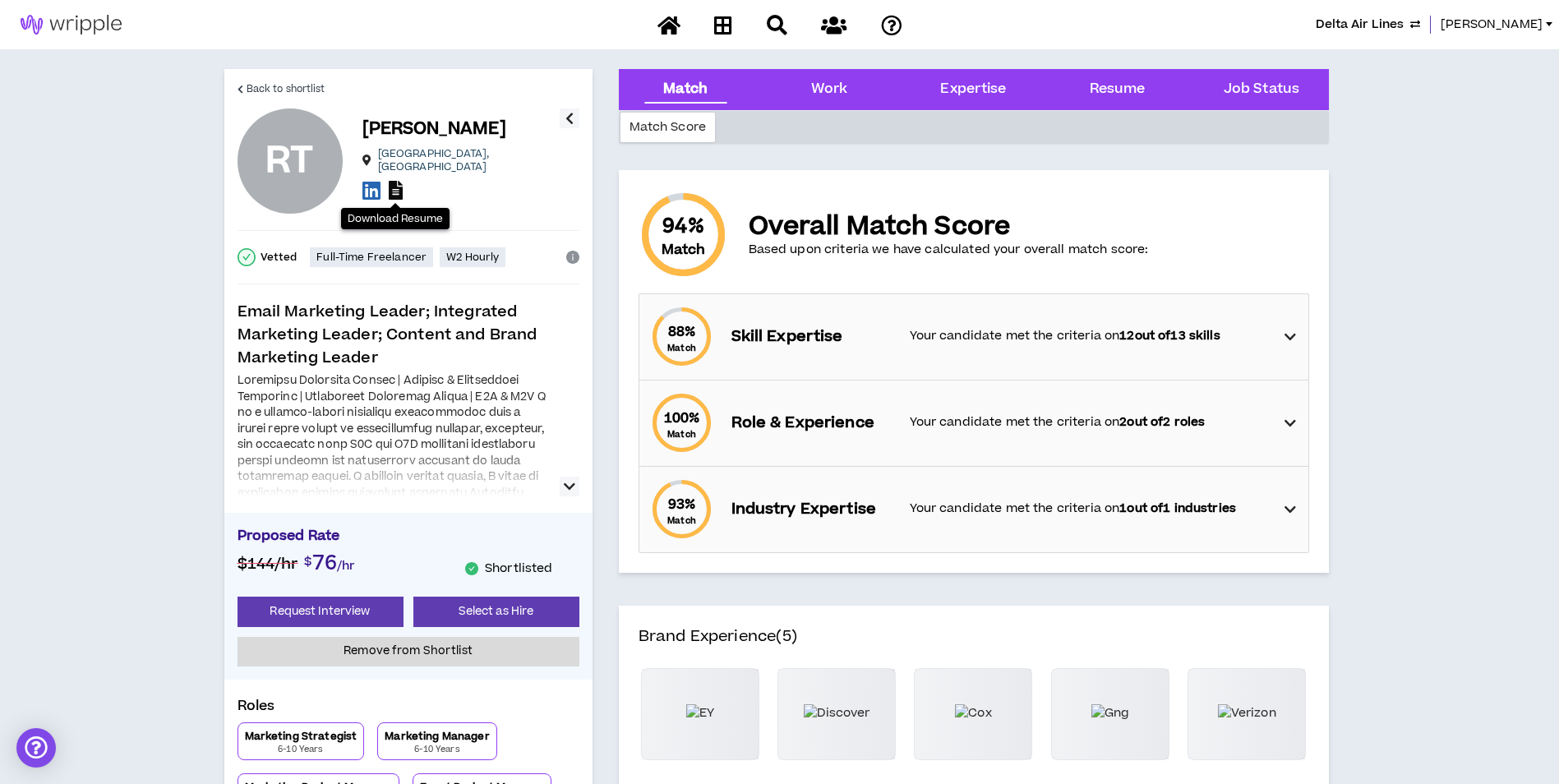
click at [397, 187] on icon at bounding box center [395, 190] width 14 height 19
click at [309, 89] on span "Back to shortlist" at bounding box center [286, 89] width 79 height 16
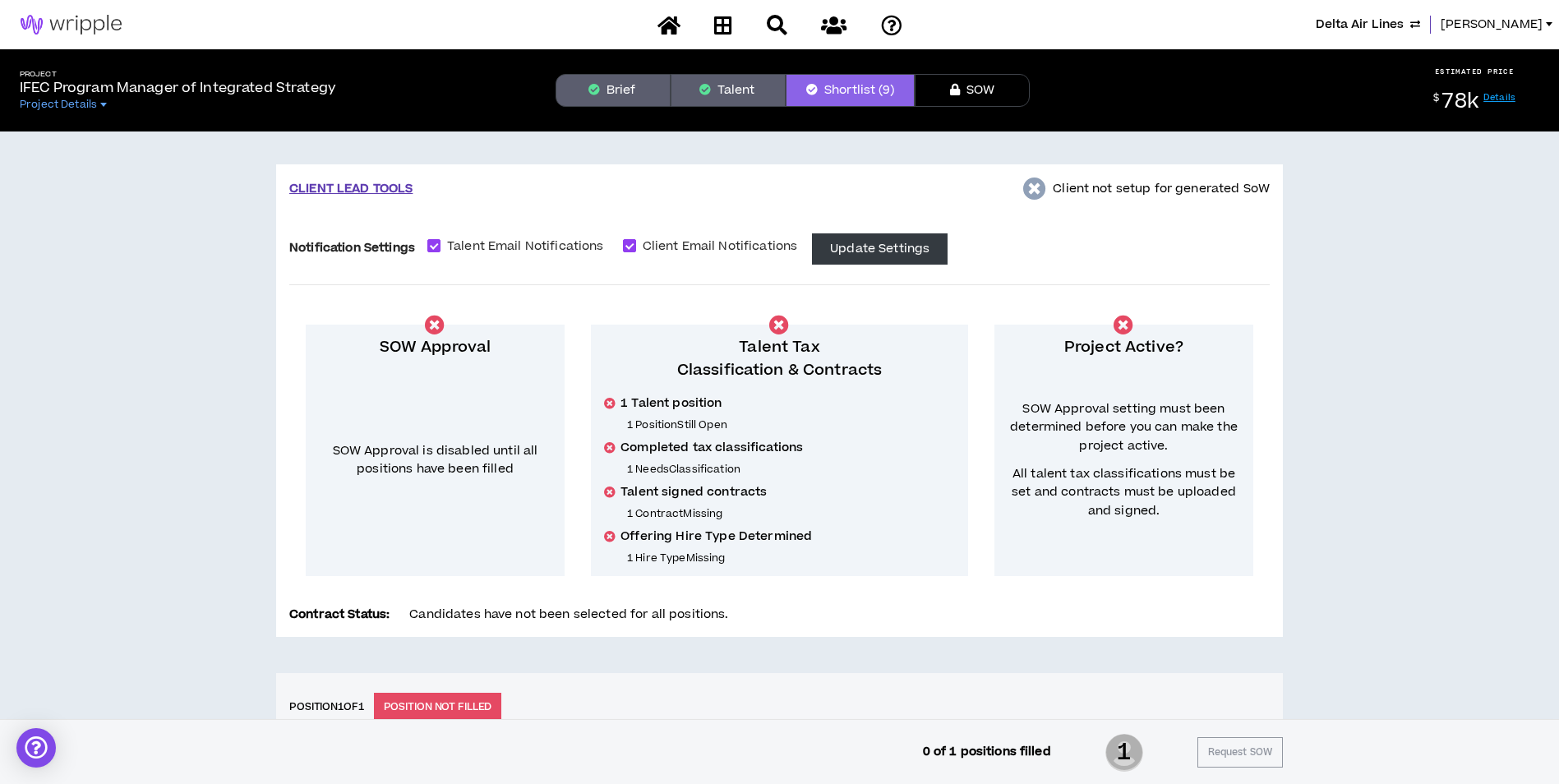
click at [629, 95] on button "Brief" at bounding box center [613, 91] width 115 height 33
